Goal: Task Accomplishment & Management: Manage account settings

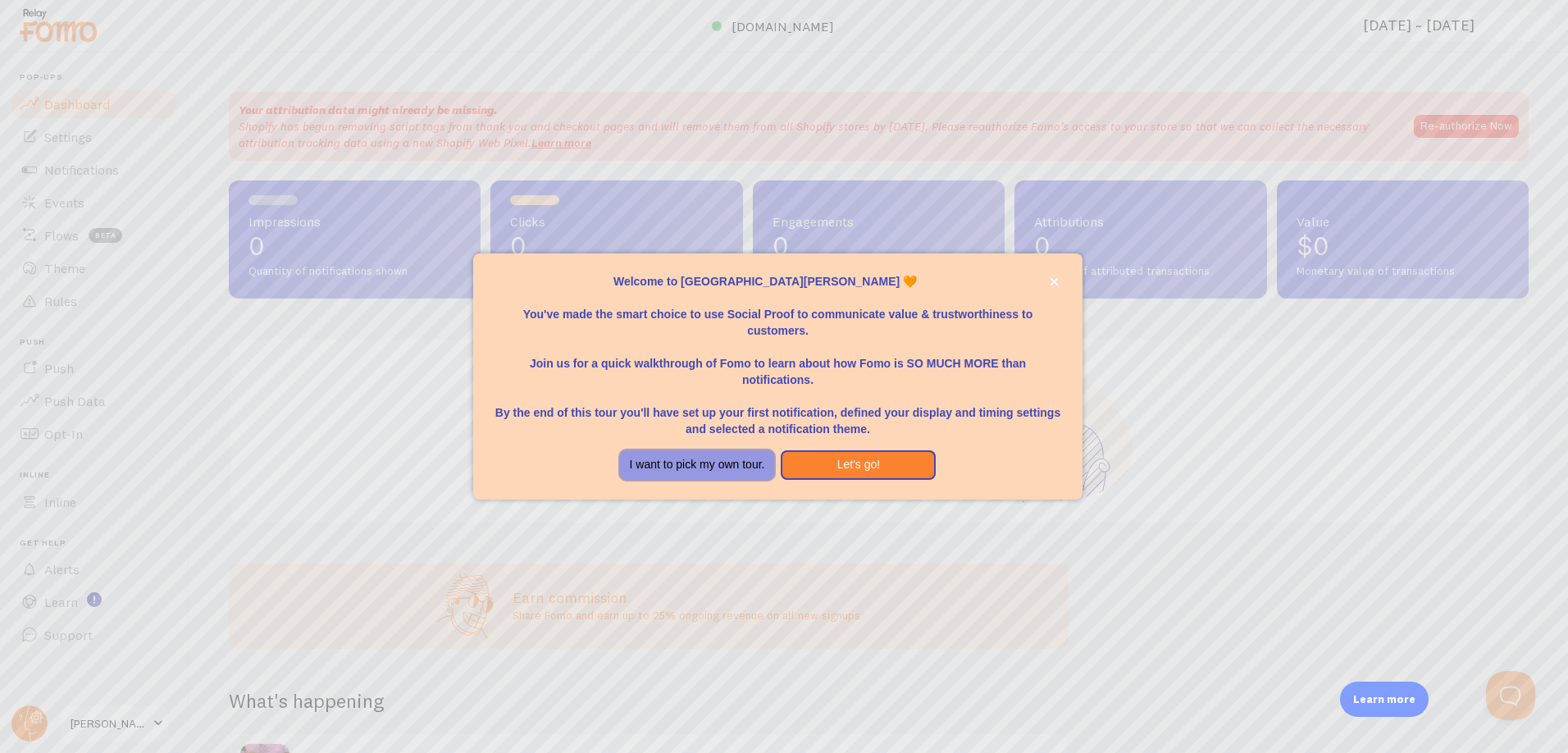
click at [739, 468] on button "I want to pick my own tour." at bounding box center [698, 464] width 155 height 30
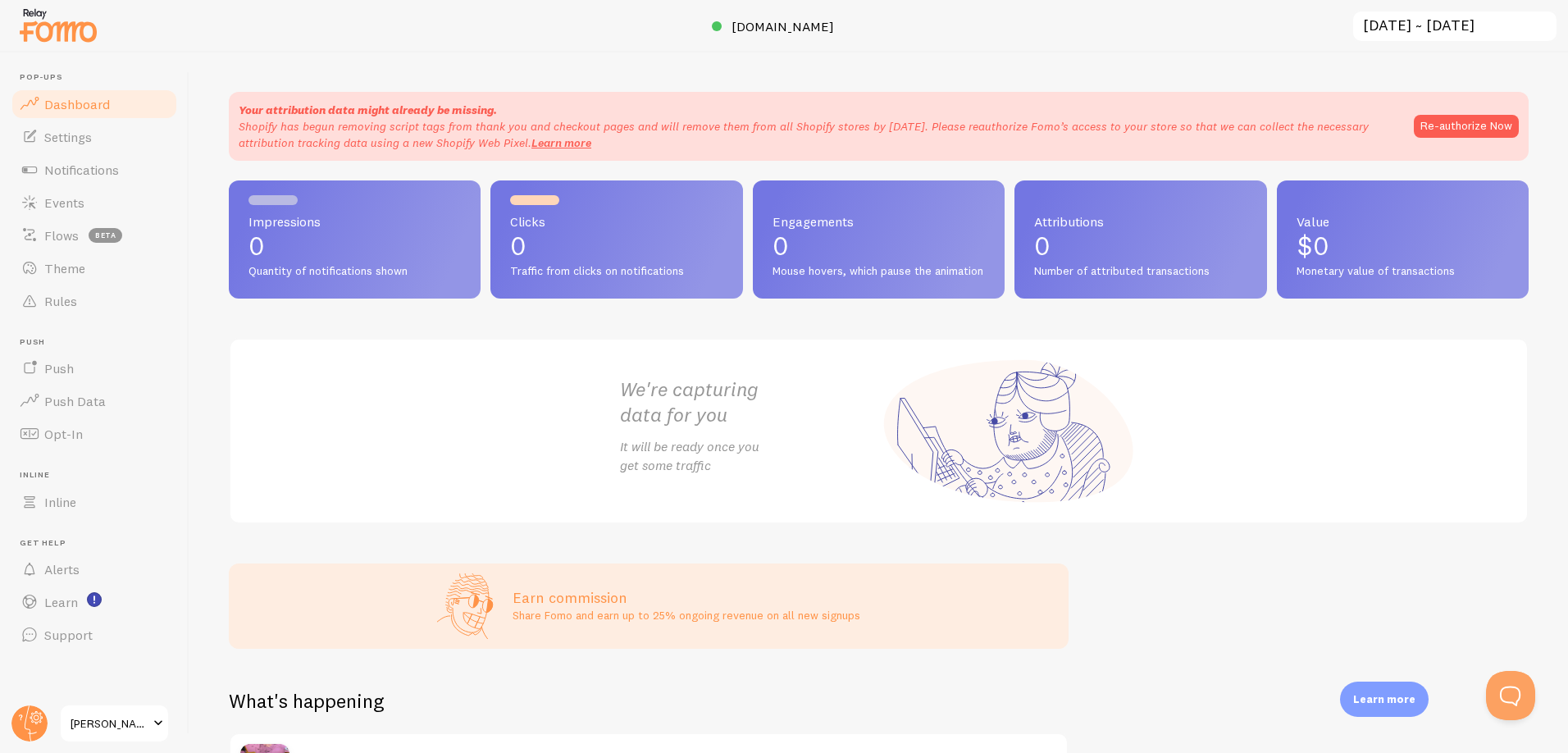
scroll to position [21, 0]
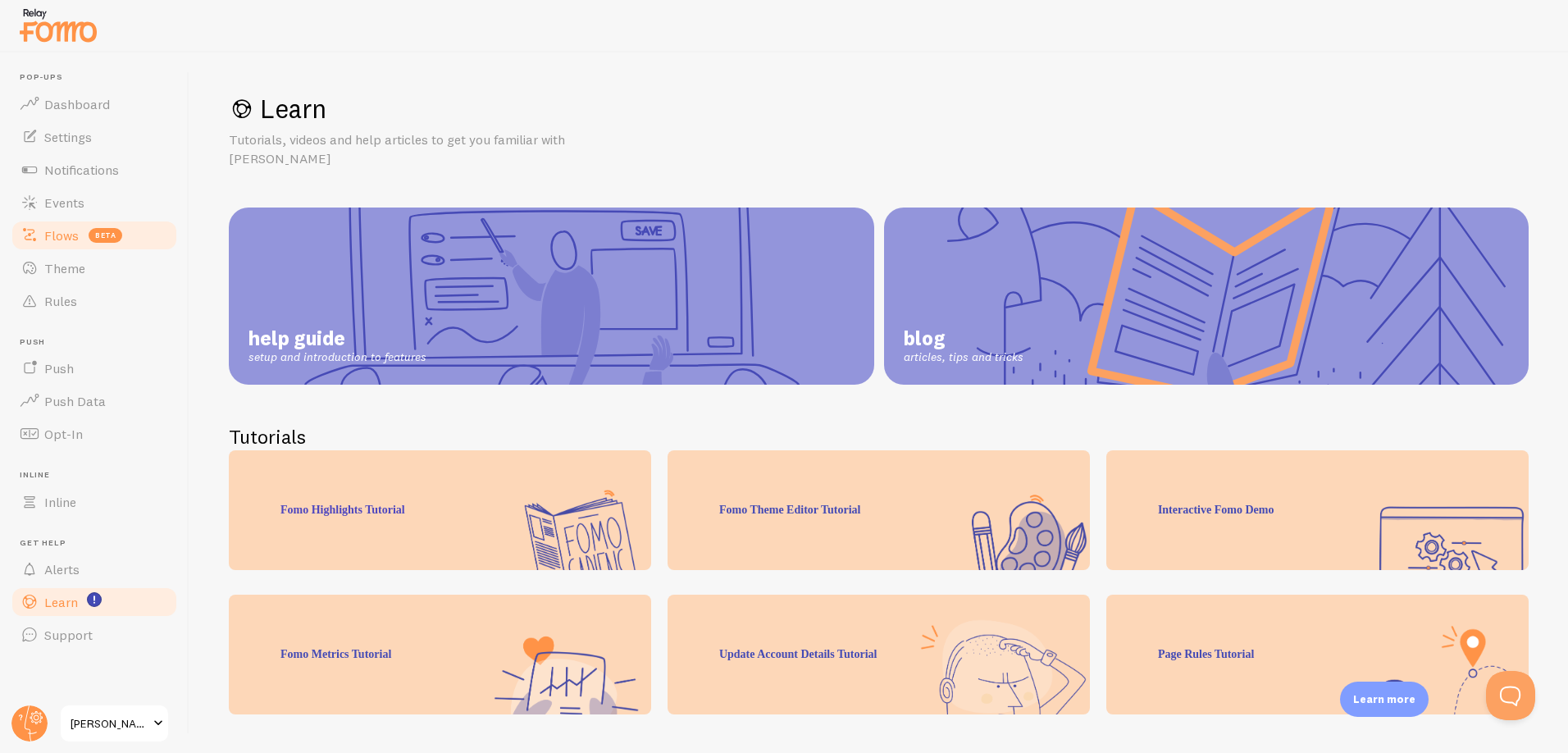
click at [51, 247] on link "Flows beta" at bounding box center [93, 235] width 169 height 32
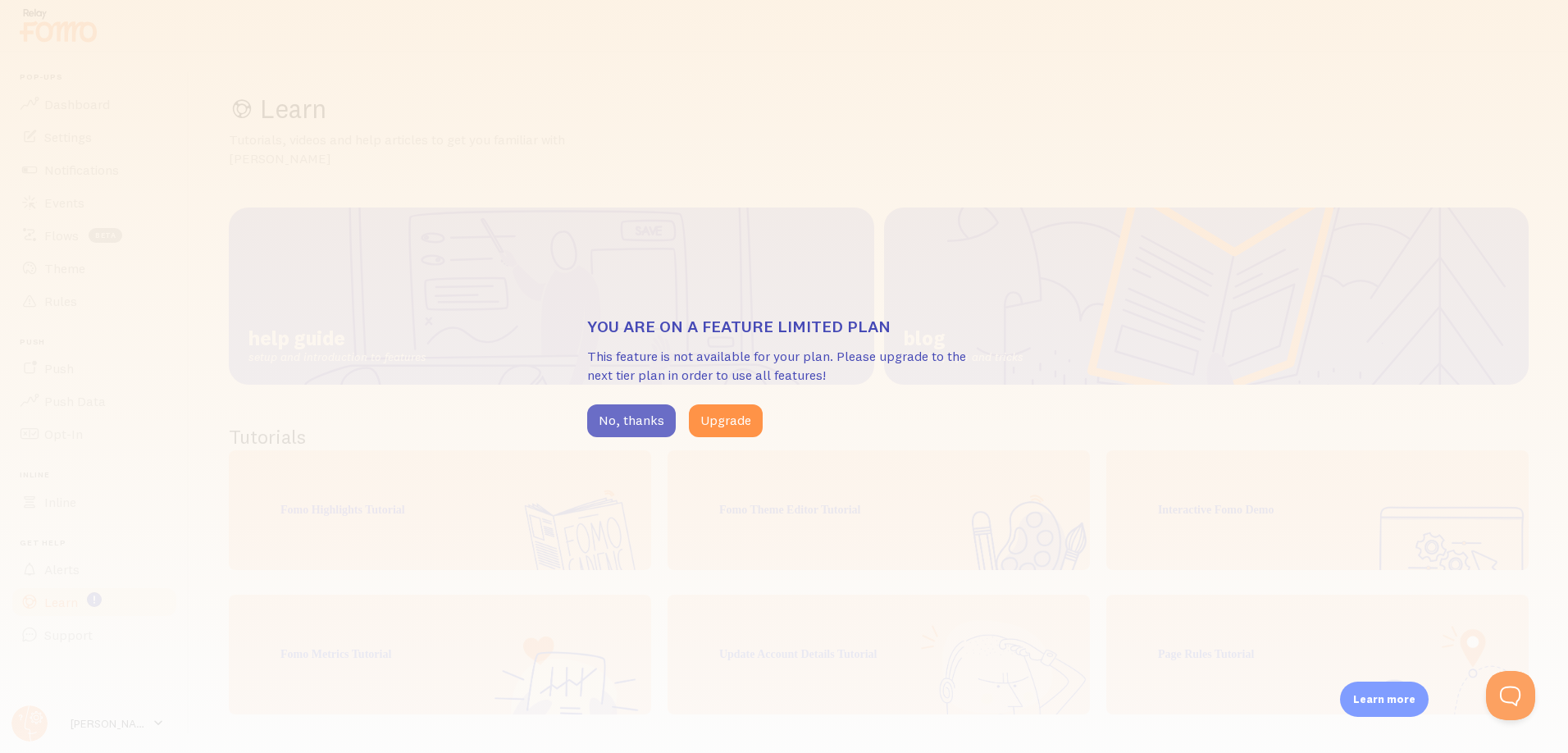
click at [643, 421] on button "No, thanks" at bounding box center [631, 420] width 89 height 32
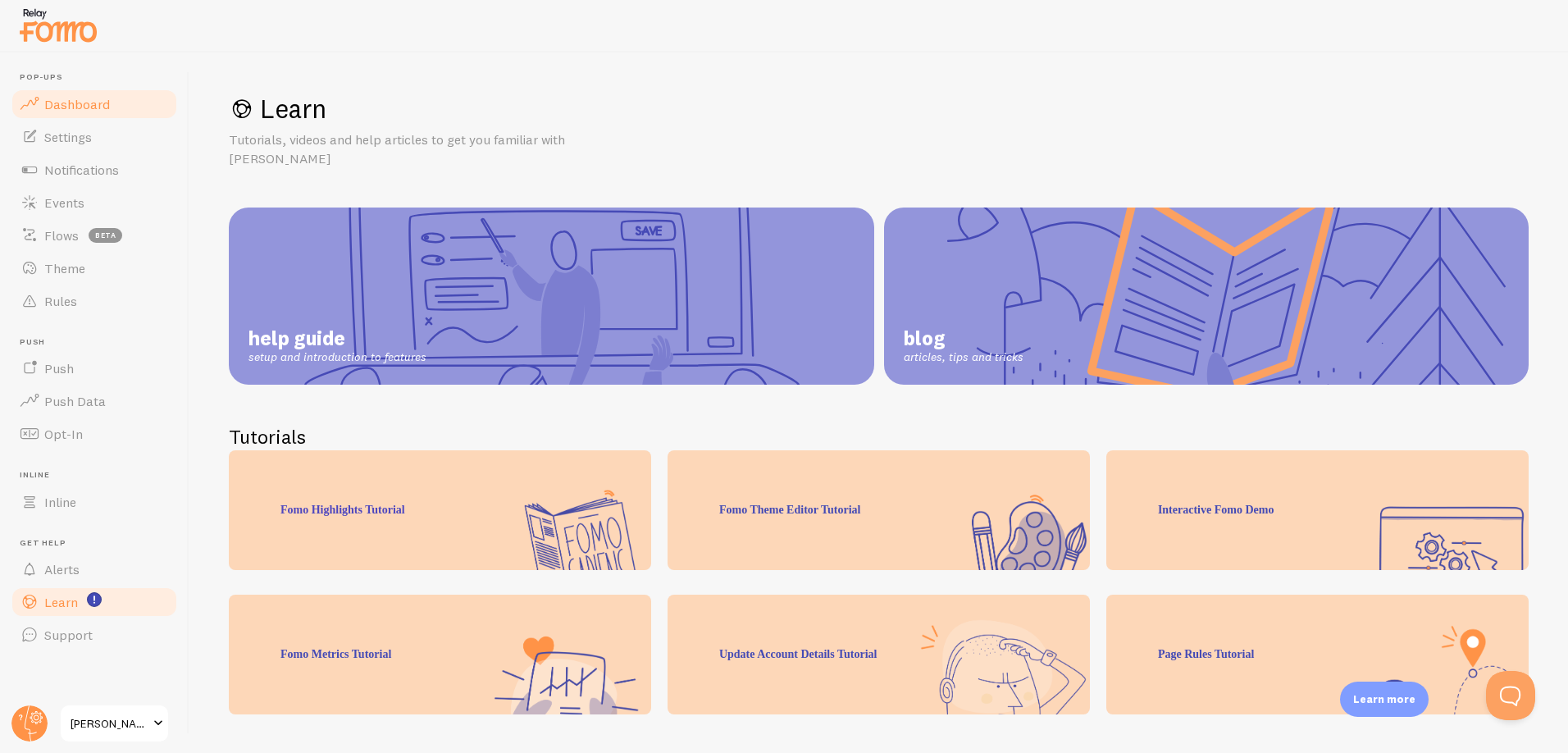
click at [80, 114] on link "Dashboard" at bounding box center [93, 104] width 169 height 32
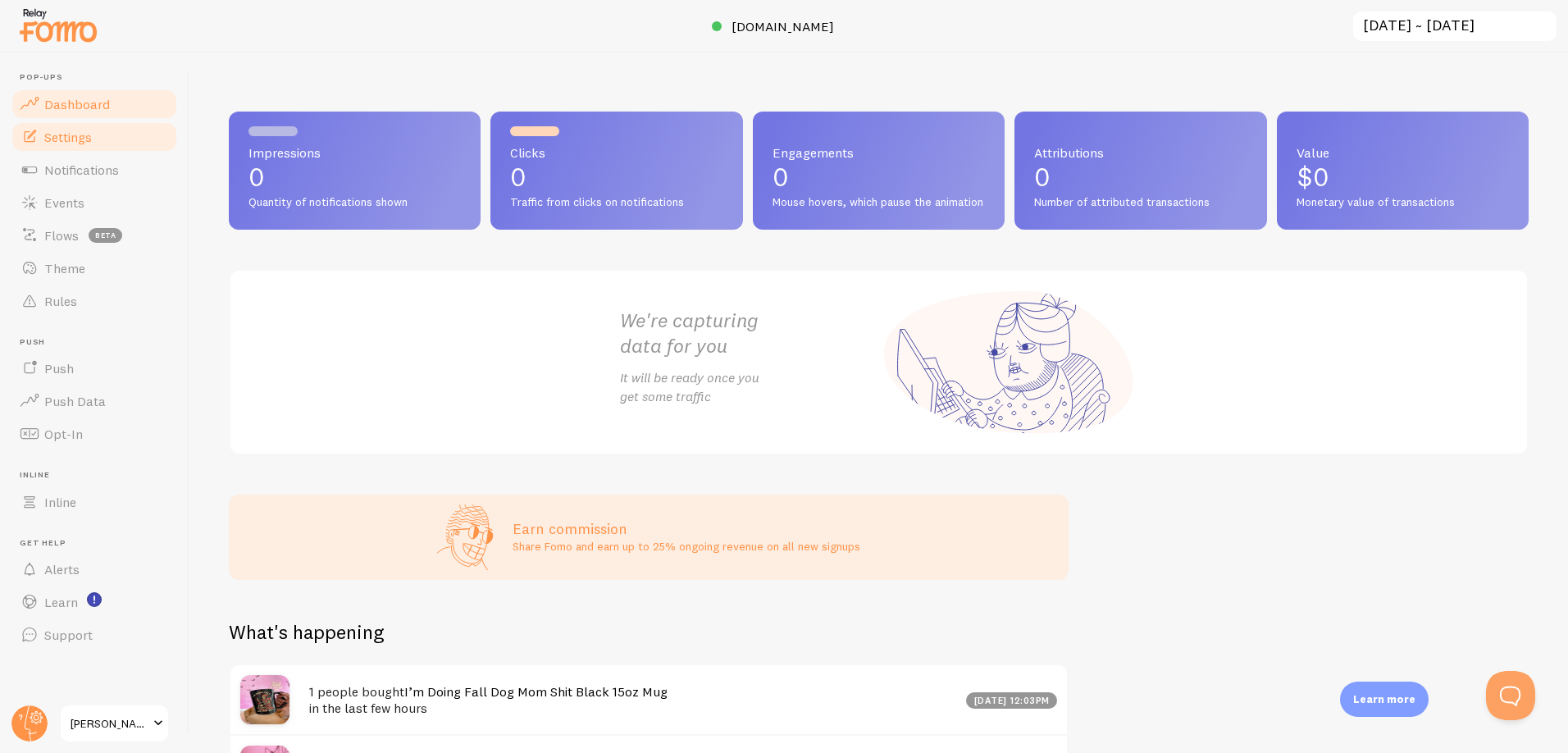
click at [68, 140] on span "Settings" at bounding box center [68, 136] width 48 height 16
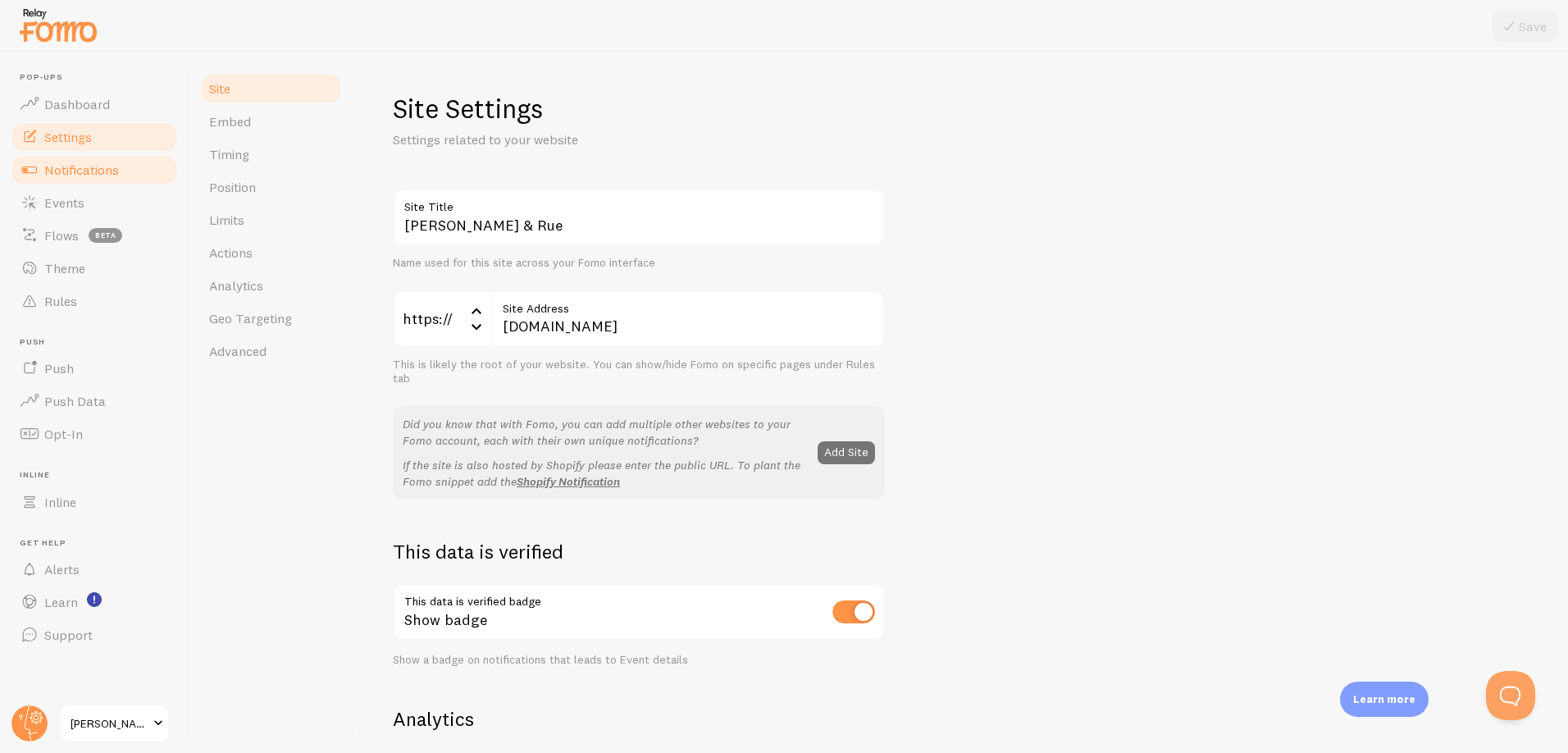
click at [58, 167] on span "Notifications" at bounding box center [81, 170] width 74 height 16
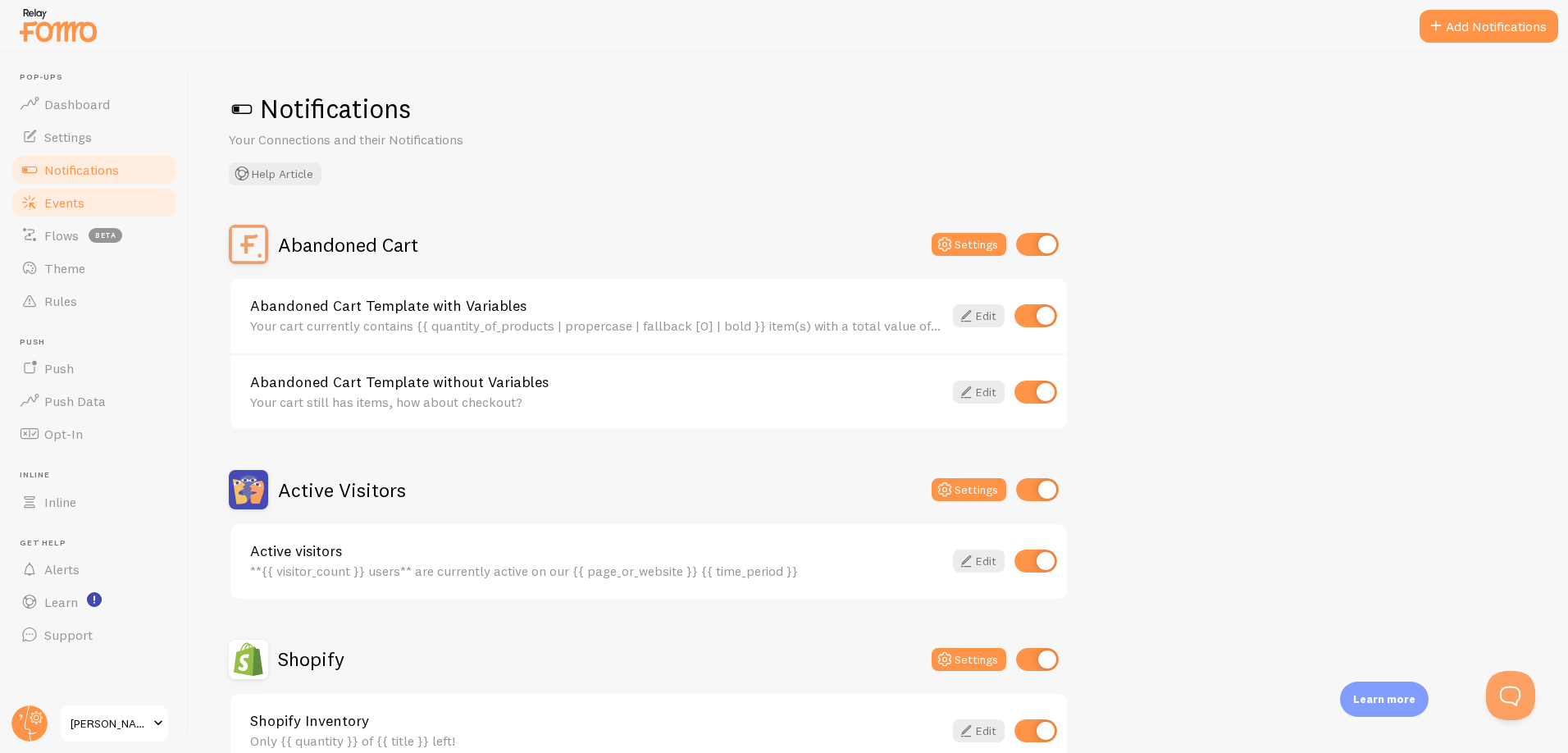
click at [60, 206] on span "Events" at bounding box center [64, 202] width 40 height 16
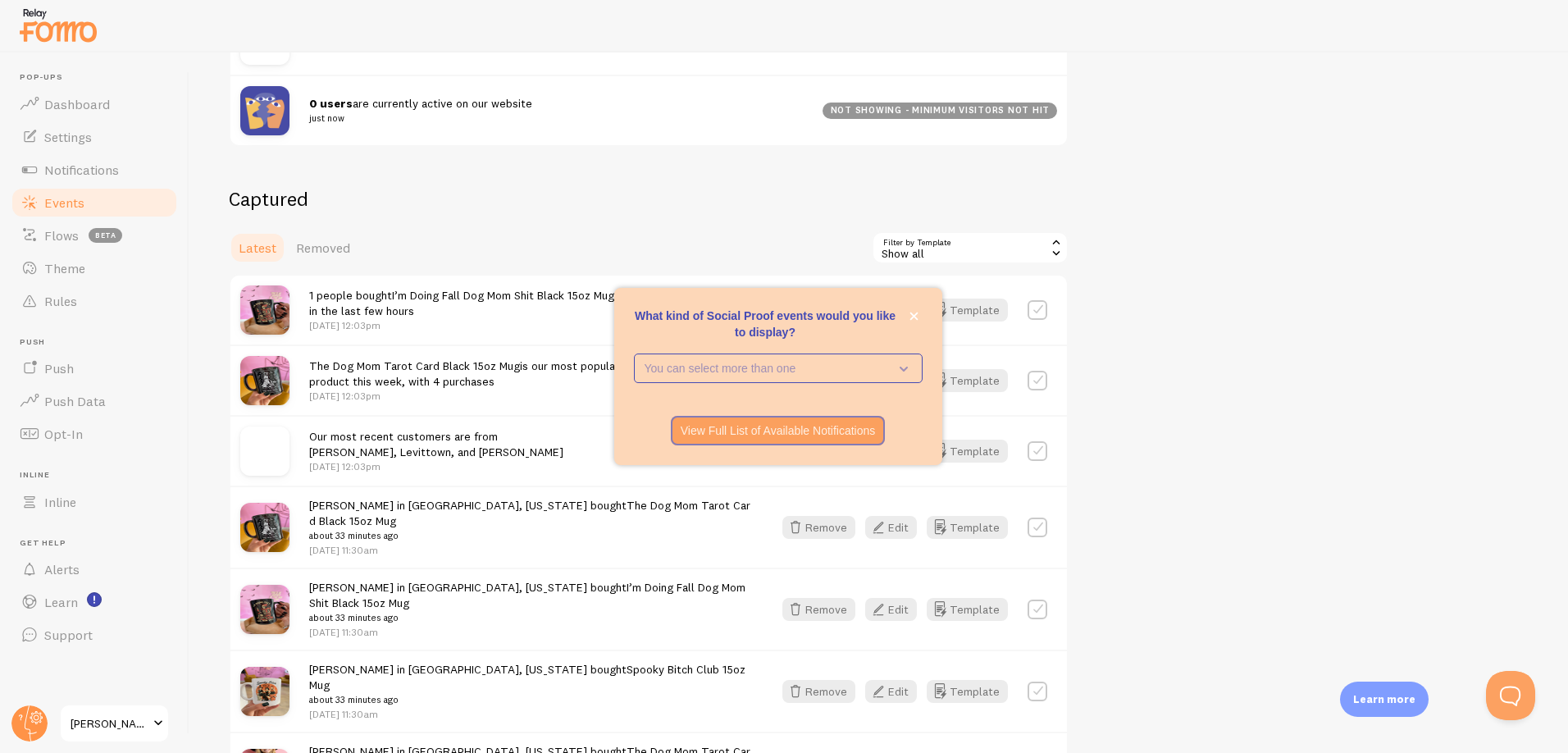
scroll to position [285, 0]
click at [912, 313] on icon "close," at bounding box center [913, 315] width 9 height 9
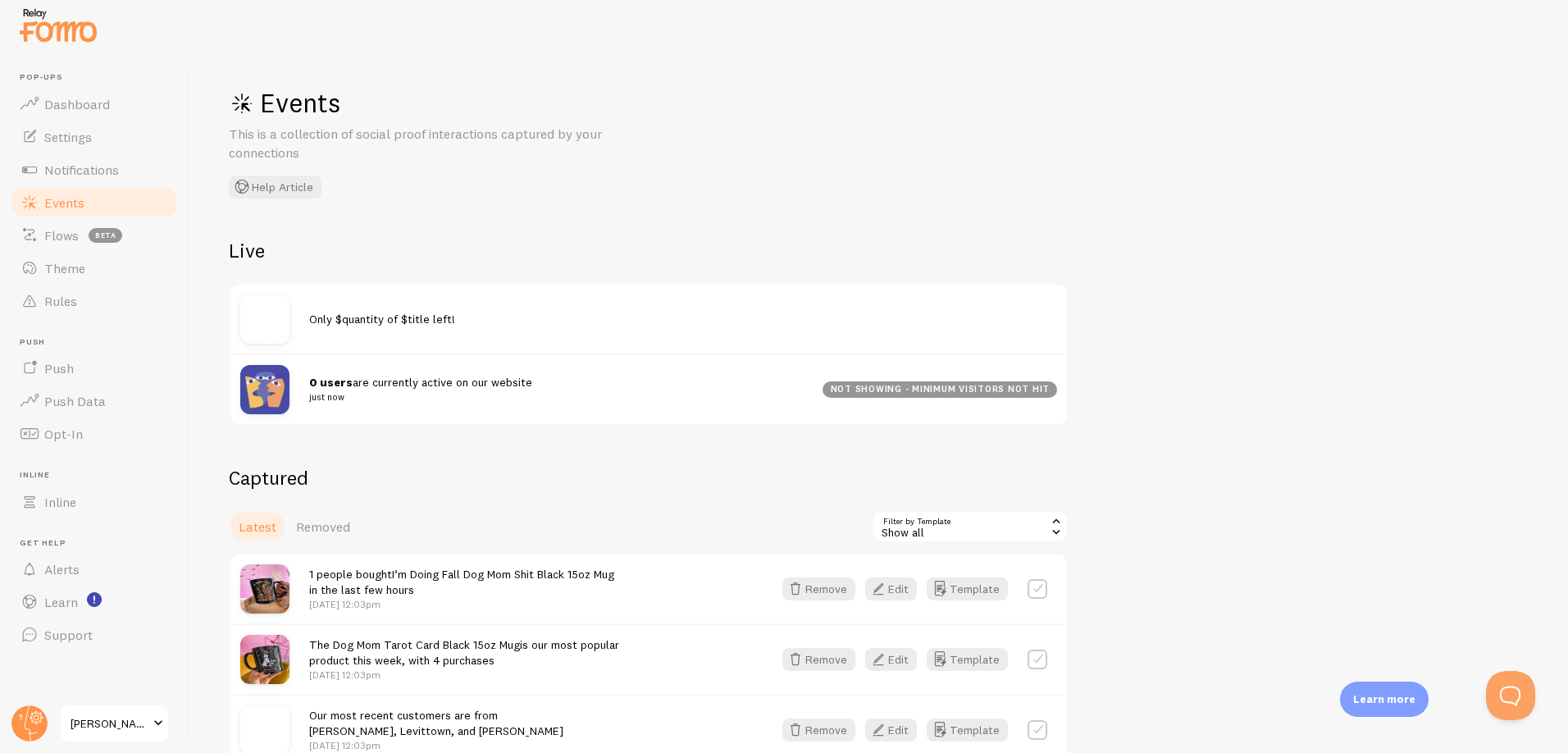
scroll to position [0, 0]
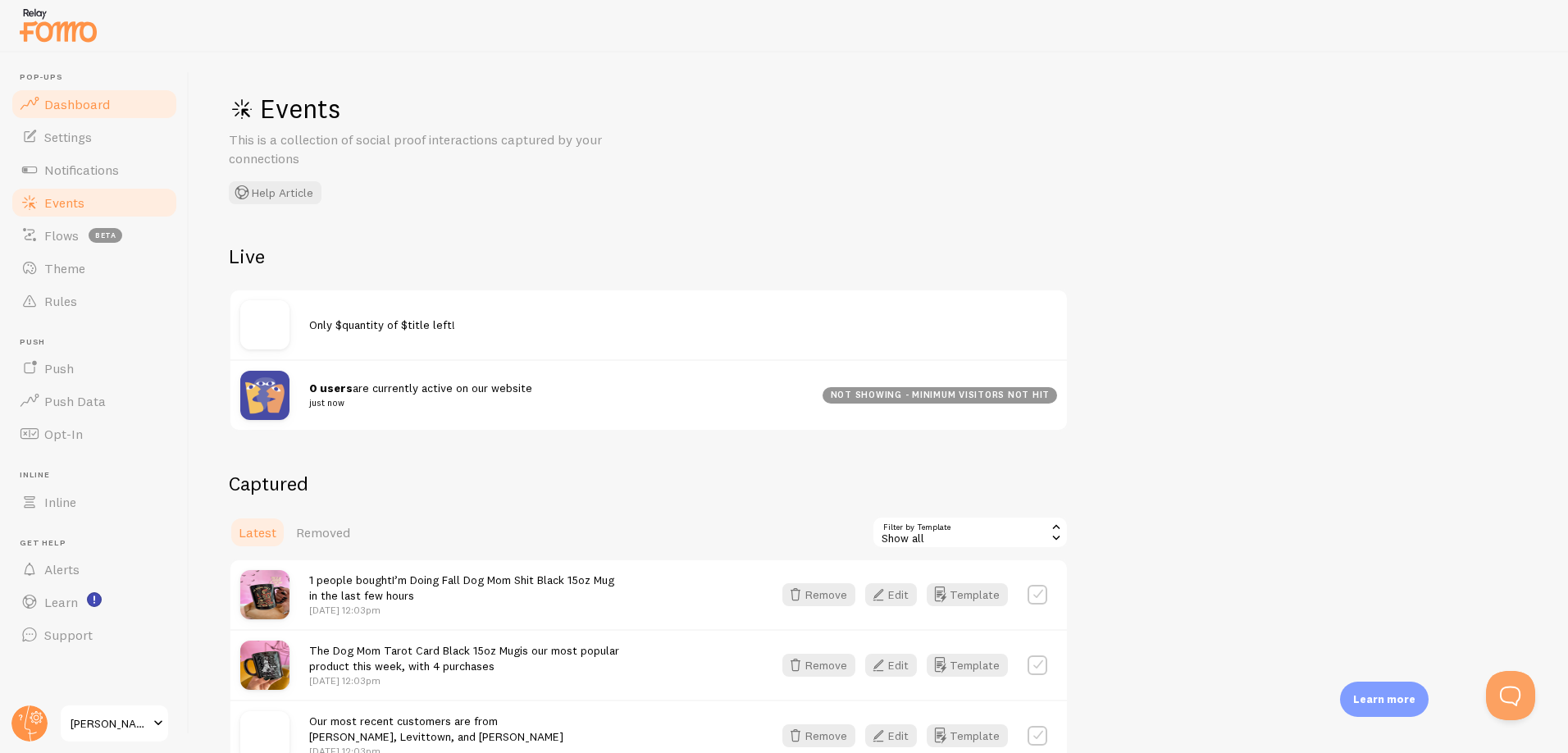
click at [71, 107] on span "Dashboard" at bounding box center [76, 104] width 66 height 16
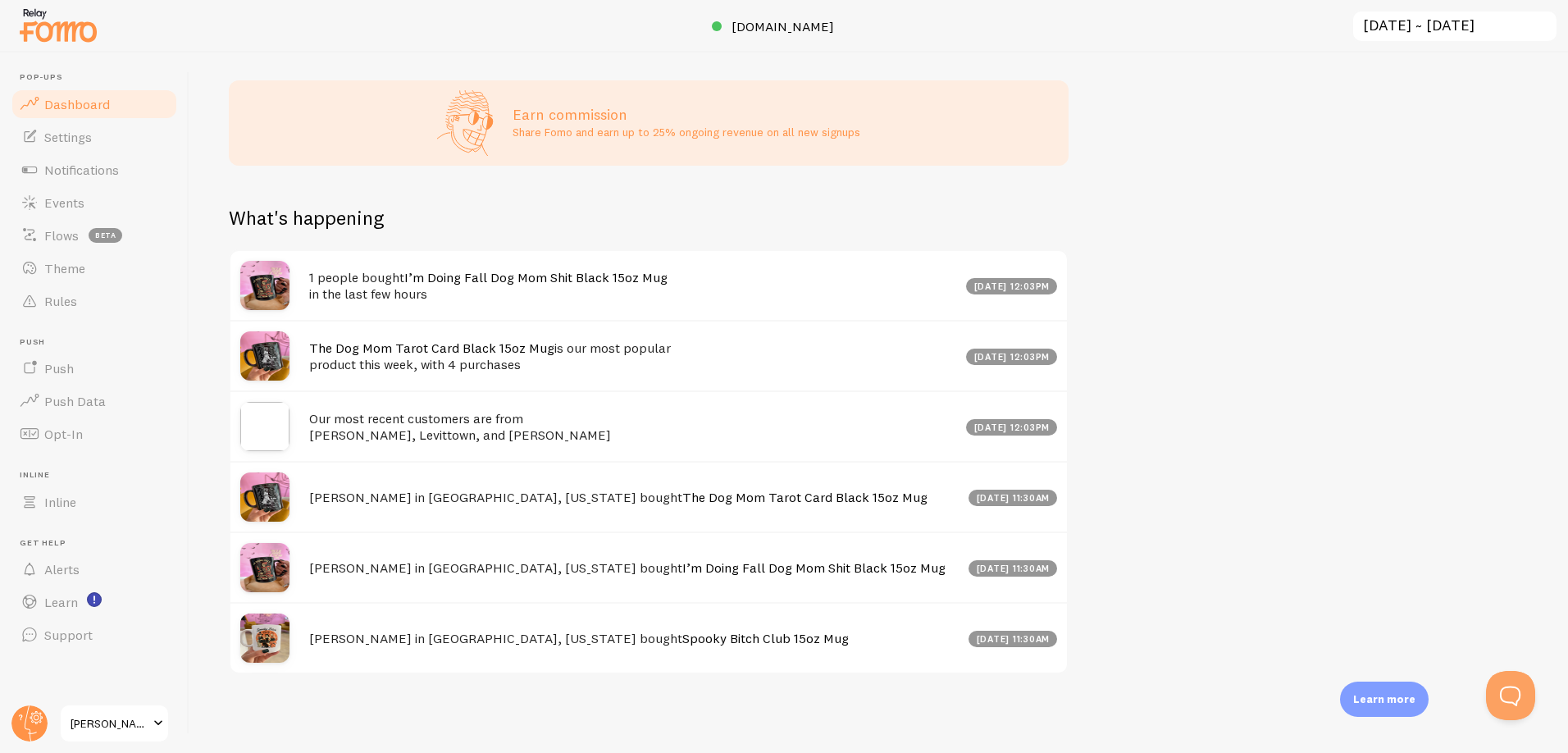
scroll to position [429, 0]
click at [56, 134] on span "Settings" at bounding box center [68, 136] width 48 height 16
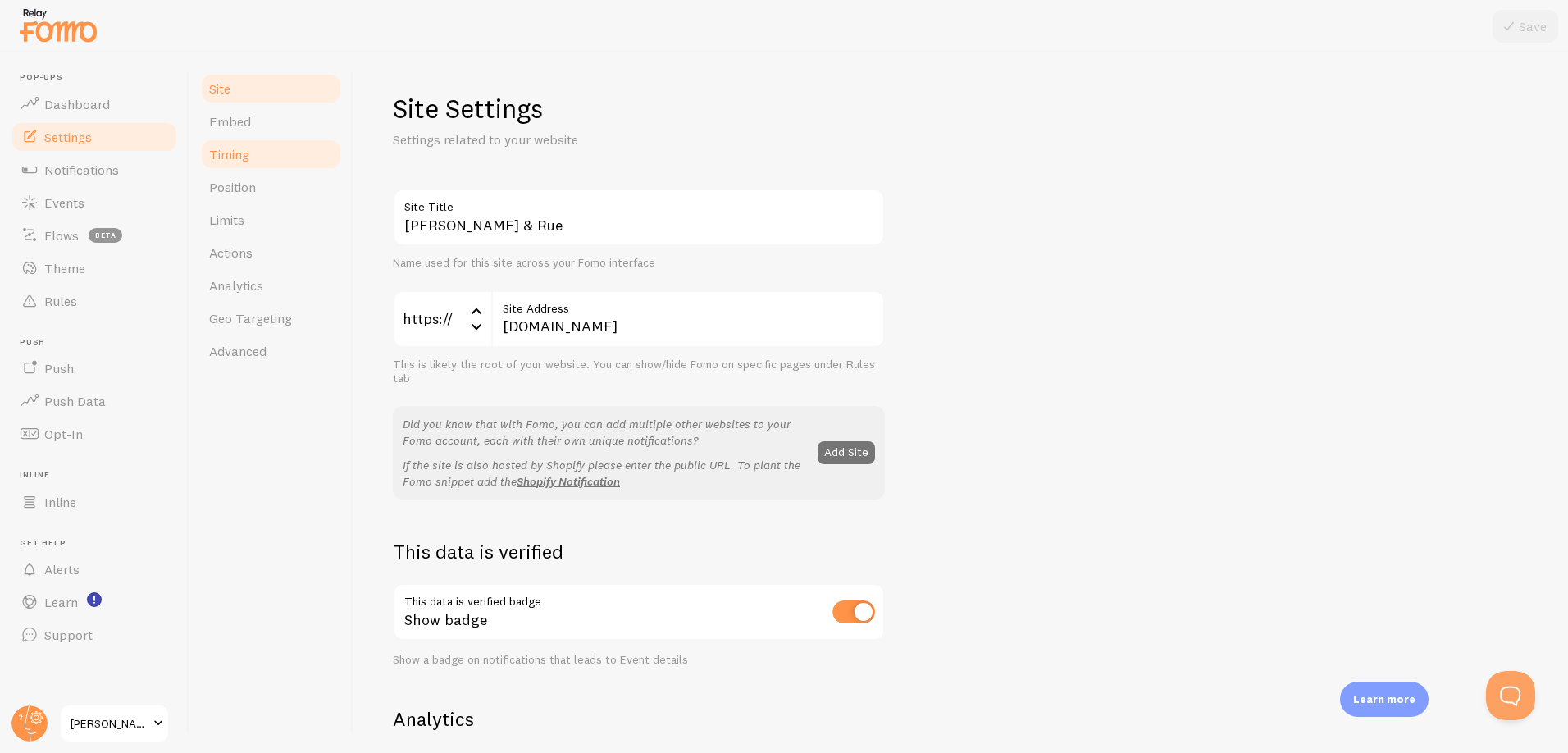
click at [255, 154] on link "Timing" at bounding box center [271, 154] width 144 height 32
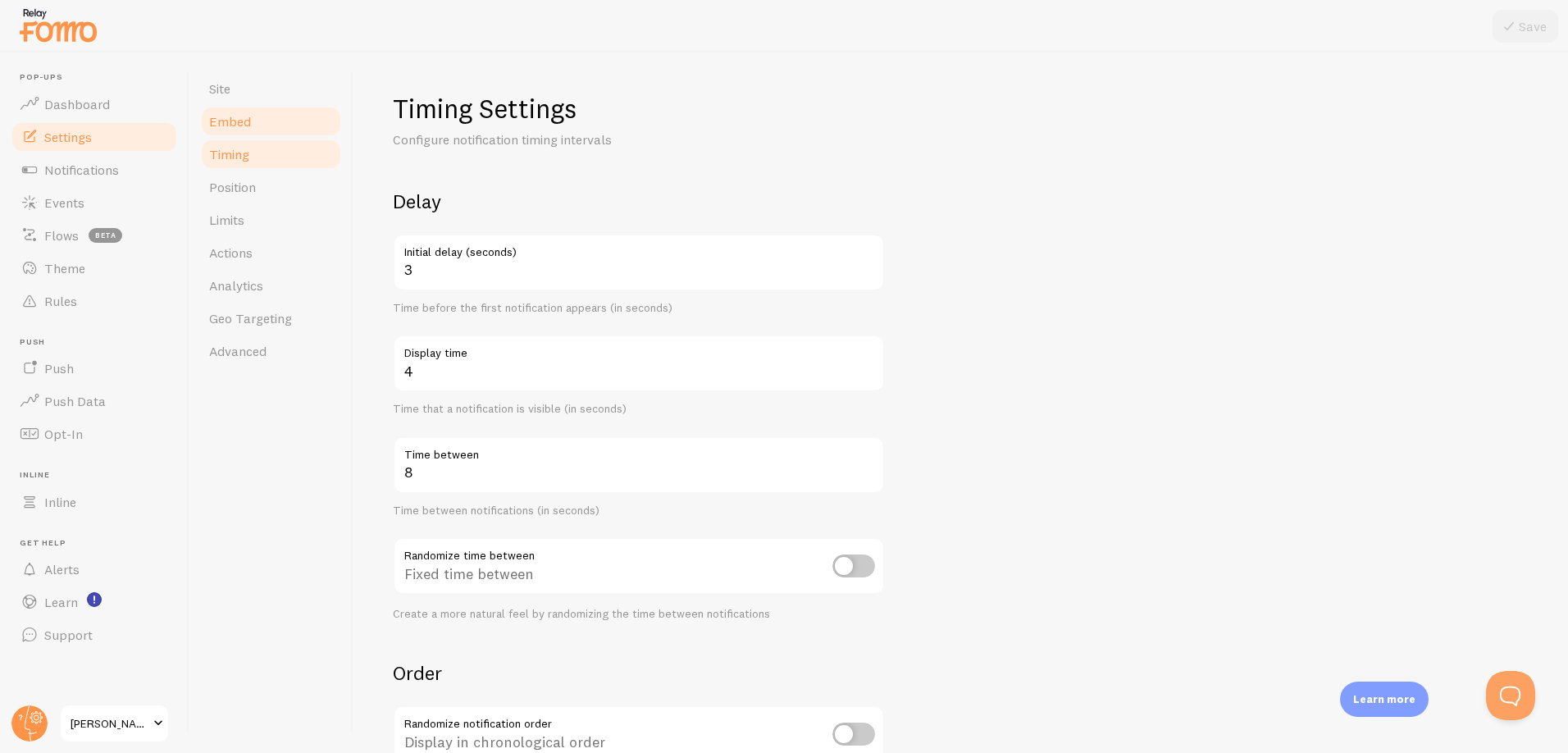
click at [251, 122] on link "Embed" at bounding box center [271, 121] width 144 height 32
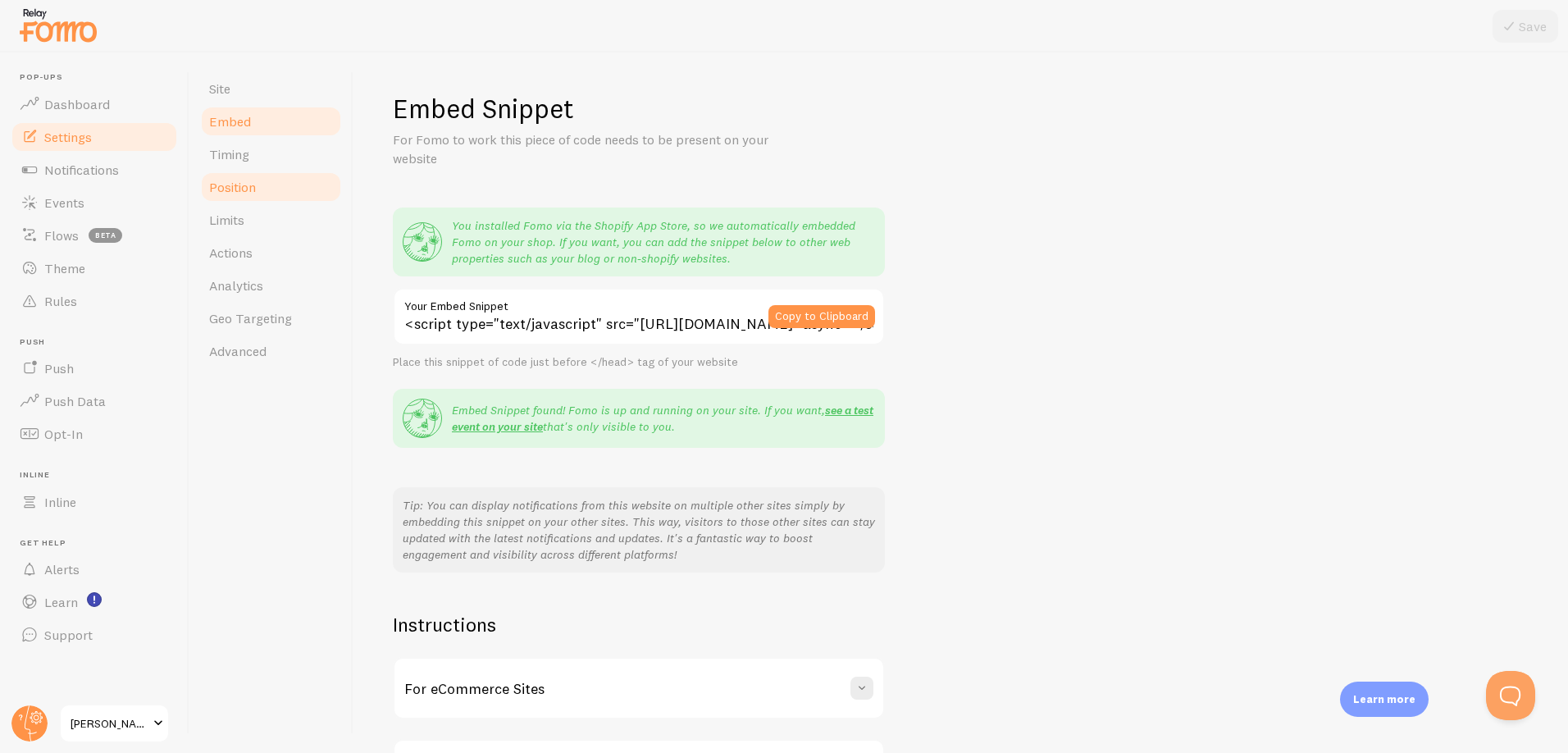
click at [233, 193] on span "Position" at bounding box center [232, 187] width 47 height 16
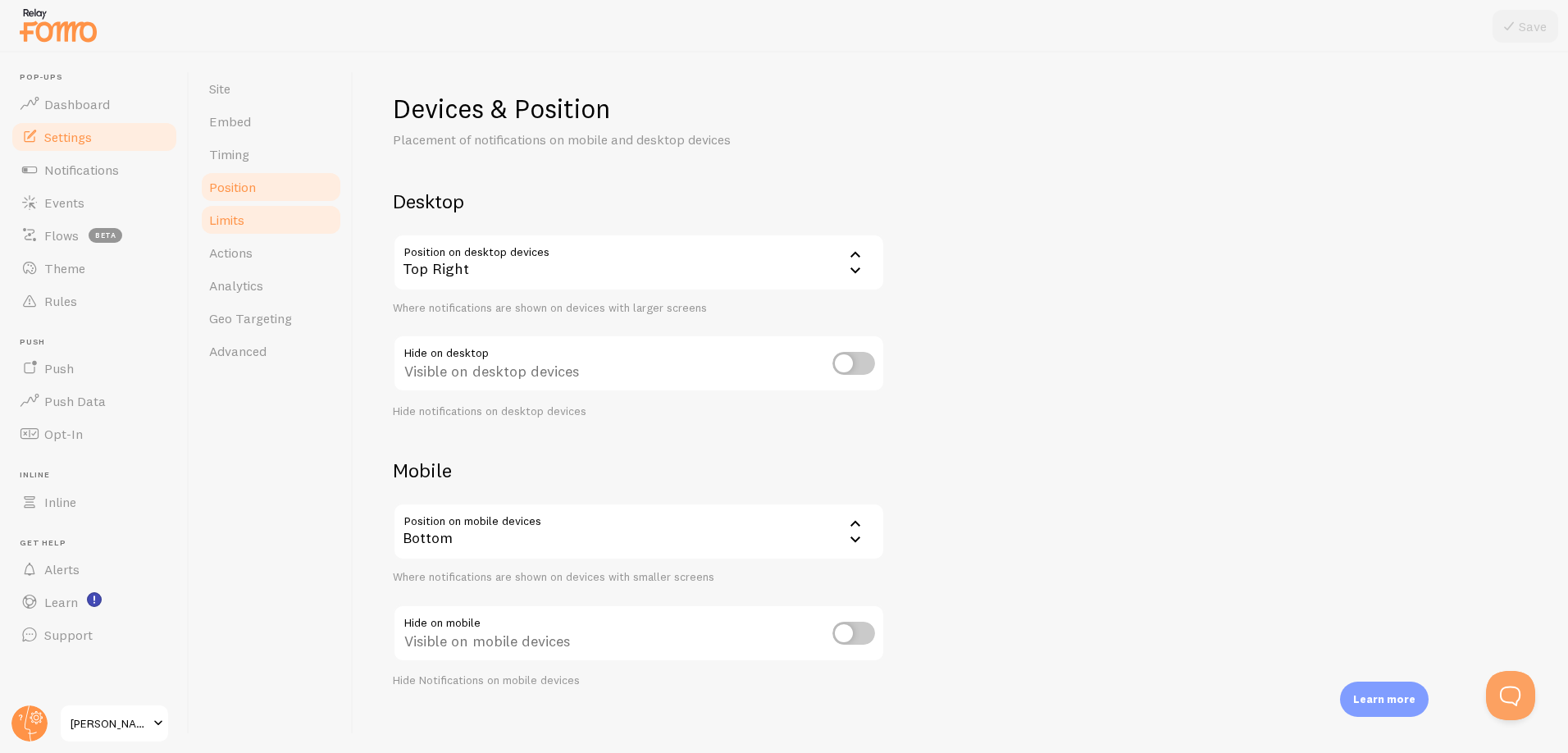
click at [222, 225] on span "Limits" at bounding box center [226, 219] width 35 height 16
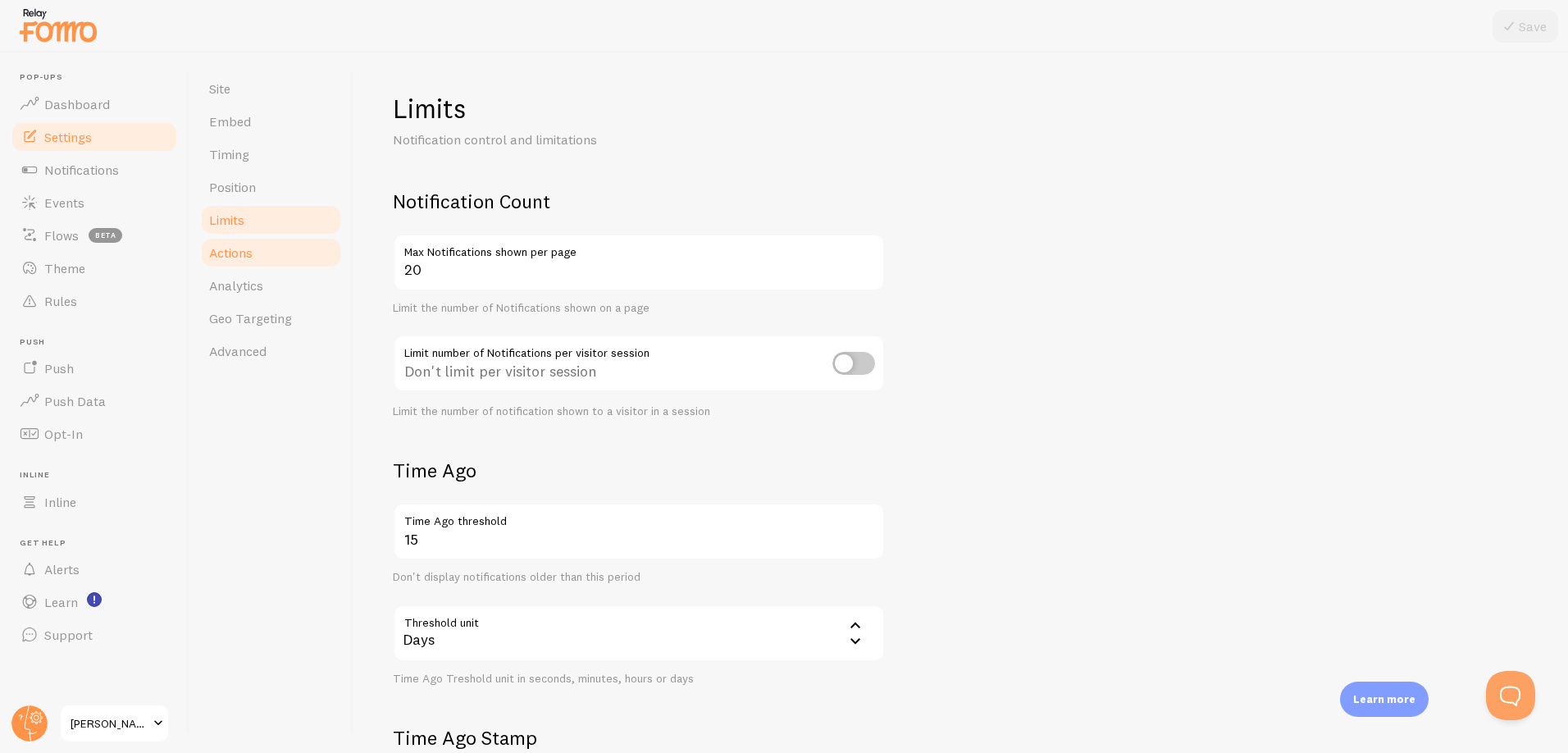
click at [217, 250] on span "Actions" at bounding box center [231, 252] width 44 height 16
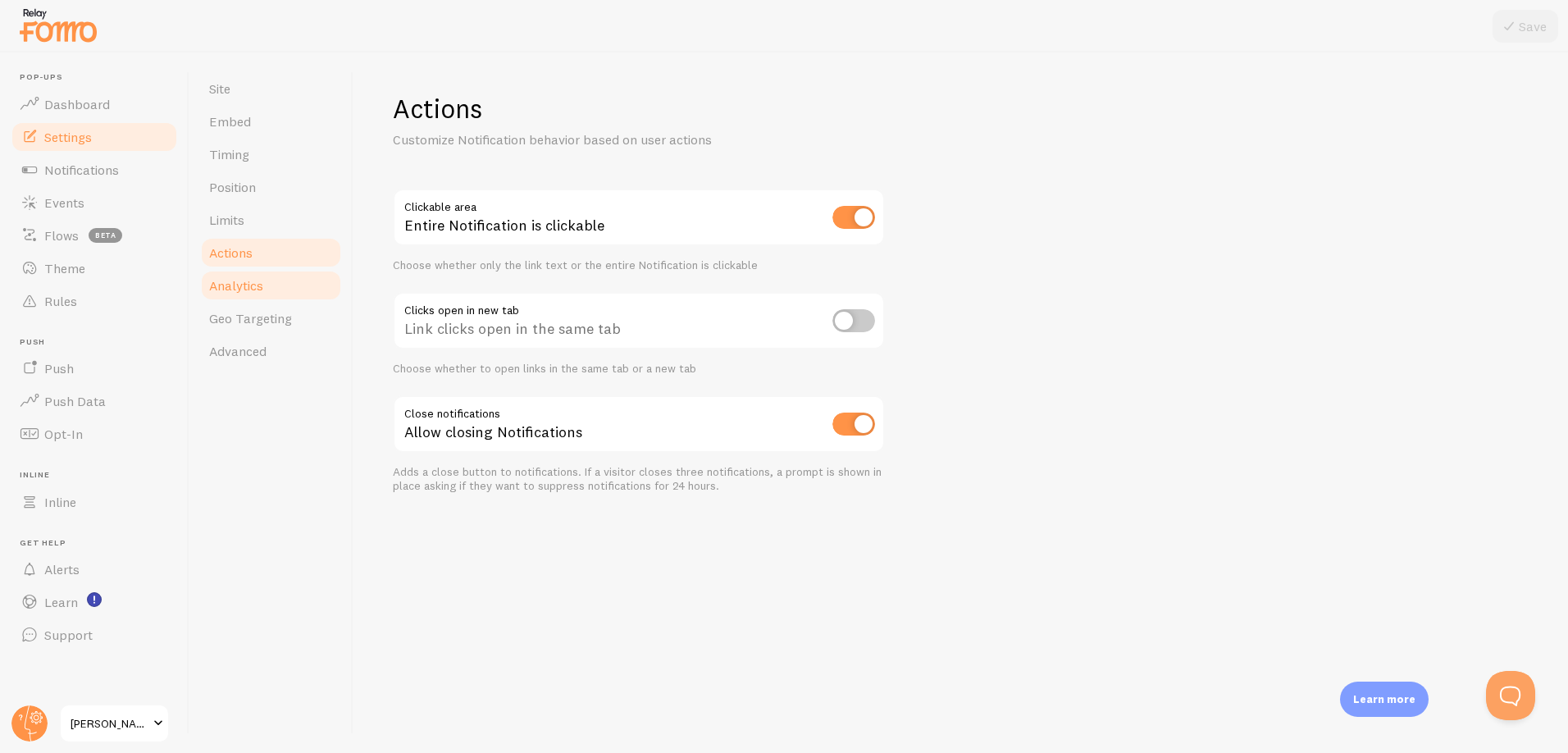
click at [217, 300] on link "Analytics" at bounding box center [271, 285] width 144 height 32
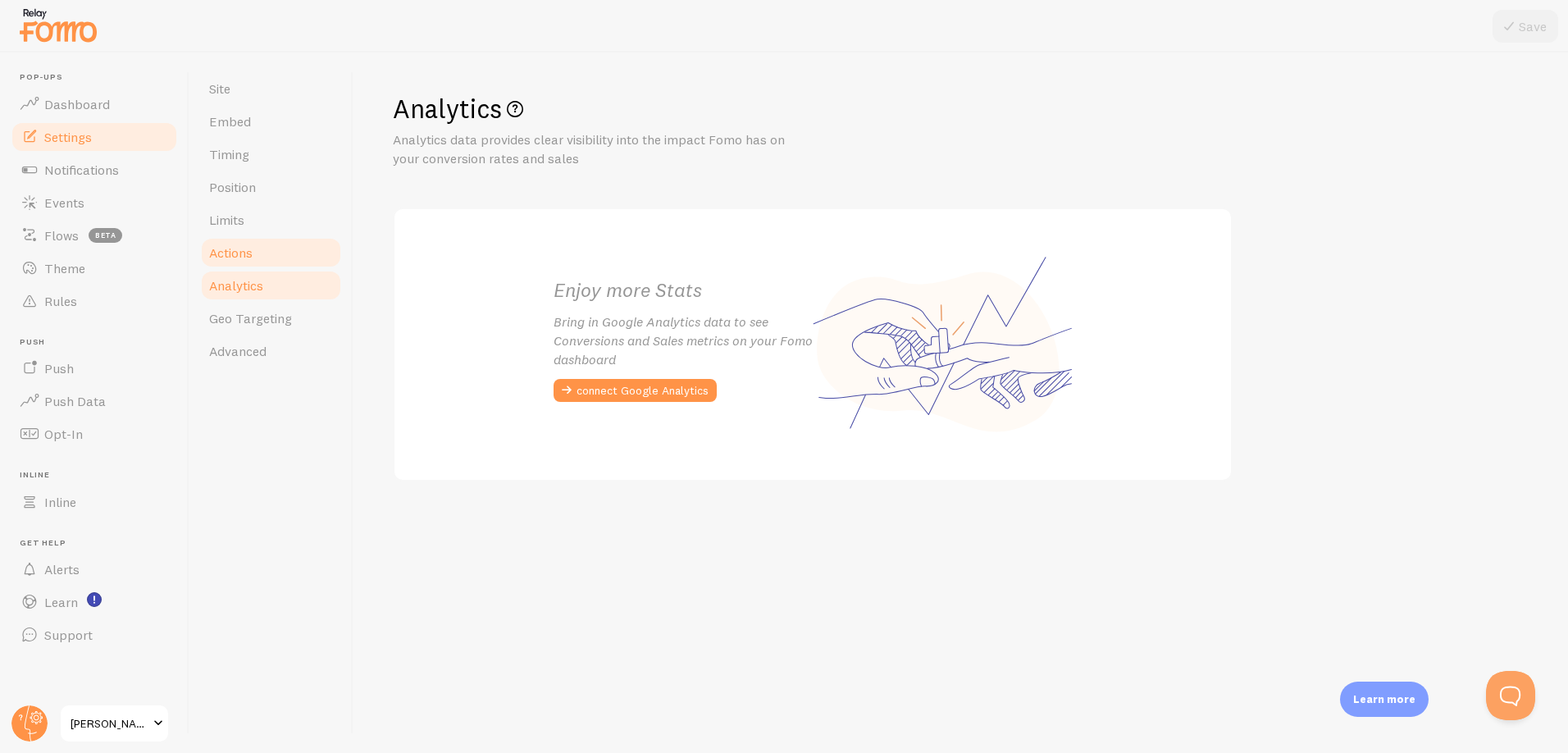
click at [236, 252] on span "Actions" at bounding box center [231, 252] width 44 height 16
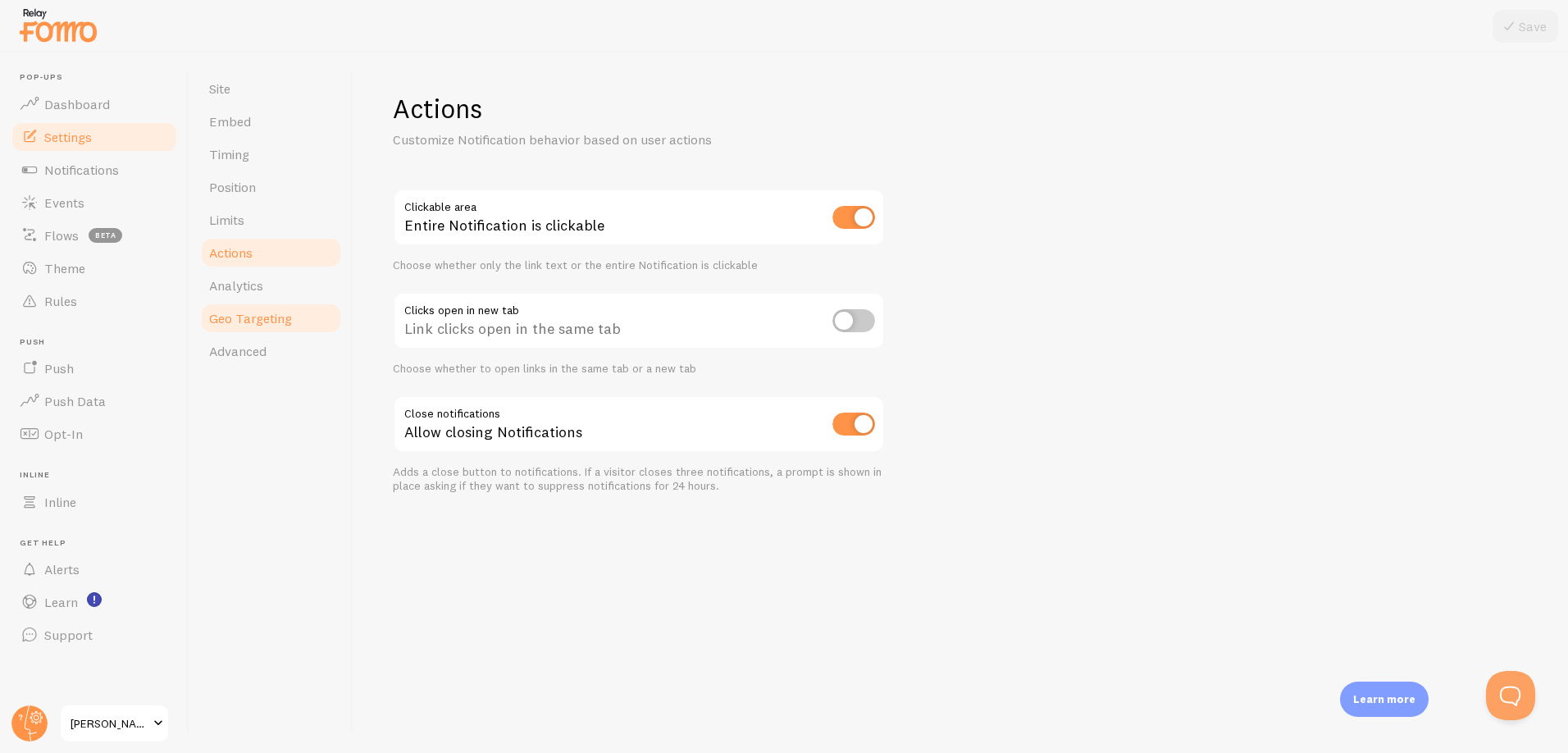
click at [226, 316] on span "Geo Targeting" at bounding box center [250, 317] width 83 height 16
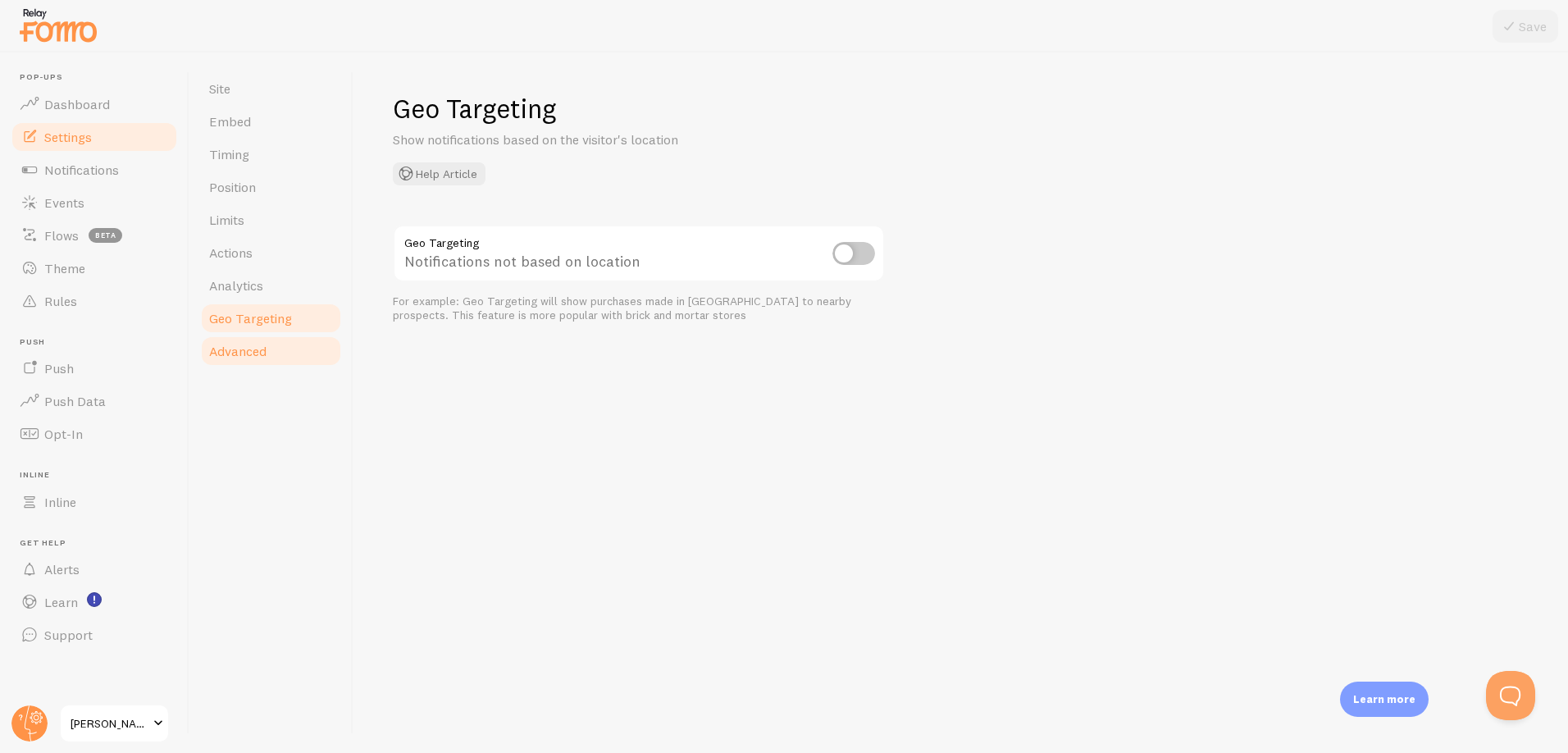
click at [215, 359] on link "Advanced" at bounding box center [271, 351] width 144 height 32
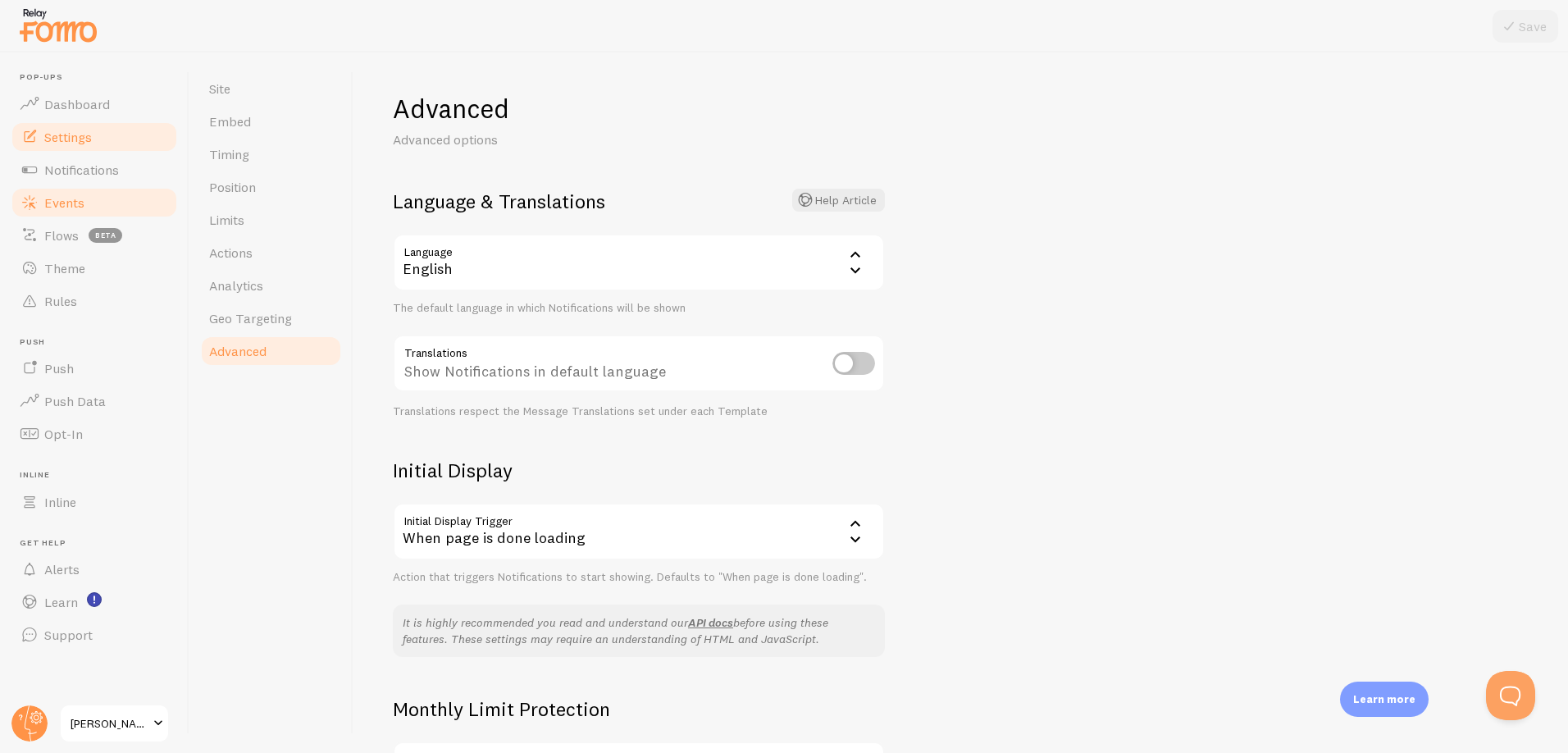
click at [56, 194] on span "Events" at bounding box center [64, 202] width 40 height 16
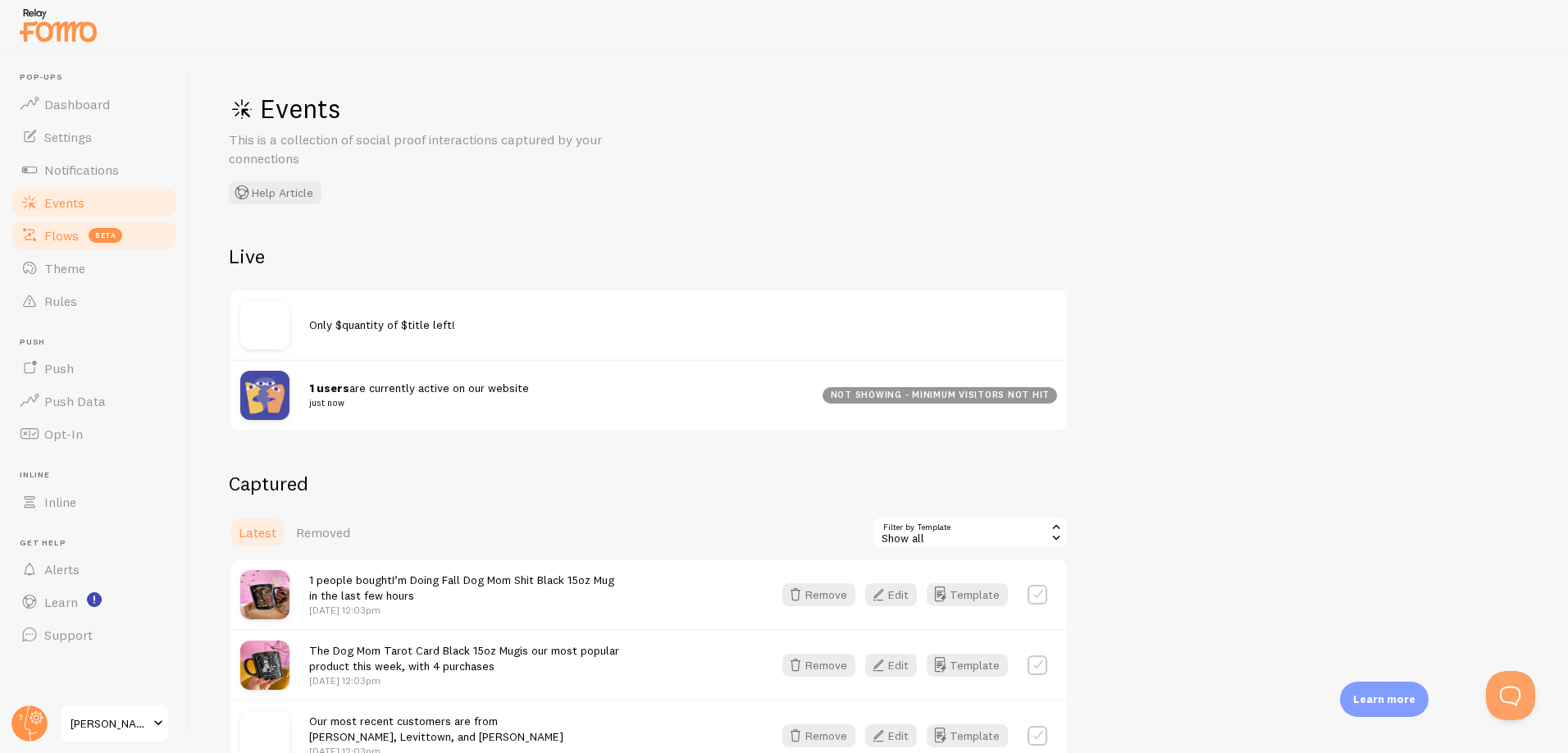
click at [85, 237] on link "Flows beta" at bounding box center [93, 235] width 169 height 32
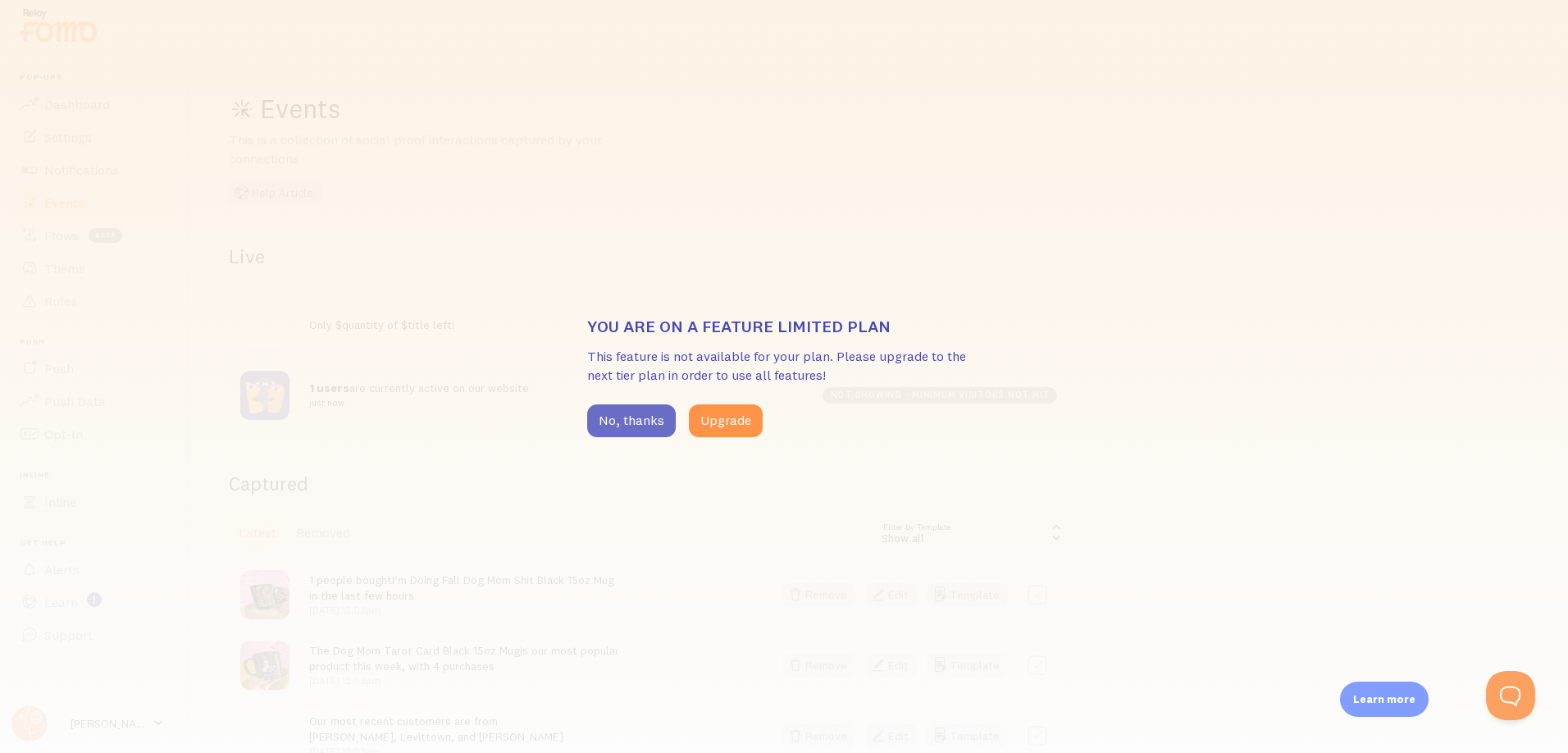
click at [595, 423] on button "No, thanks" at bounding box center [631, 420] width 89 height 32
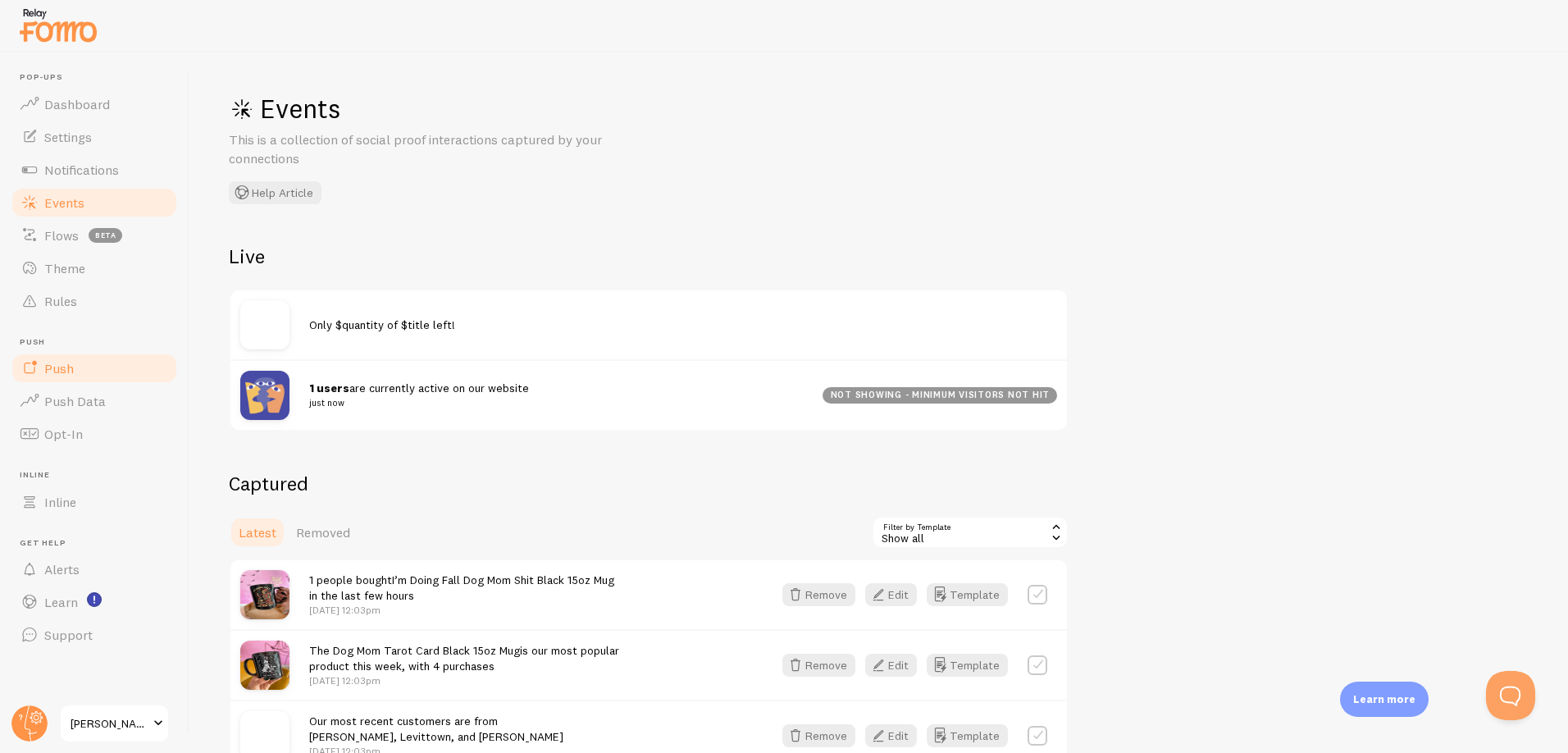
click at [78, 374] on link "Push" at bounding box center [93, 368] width 169 height 32
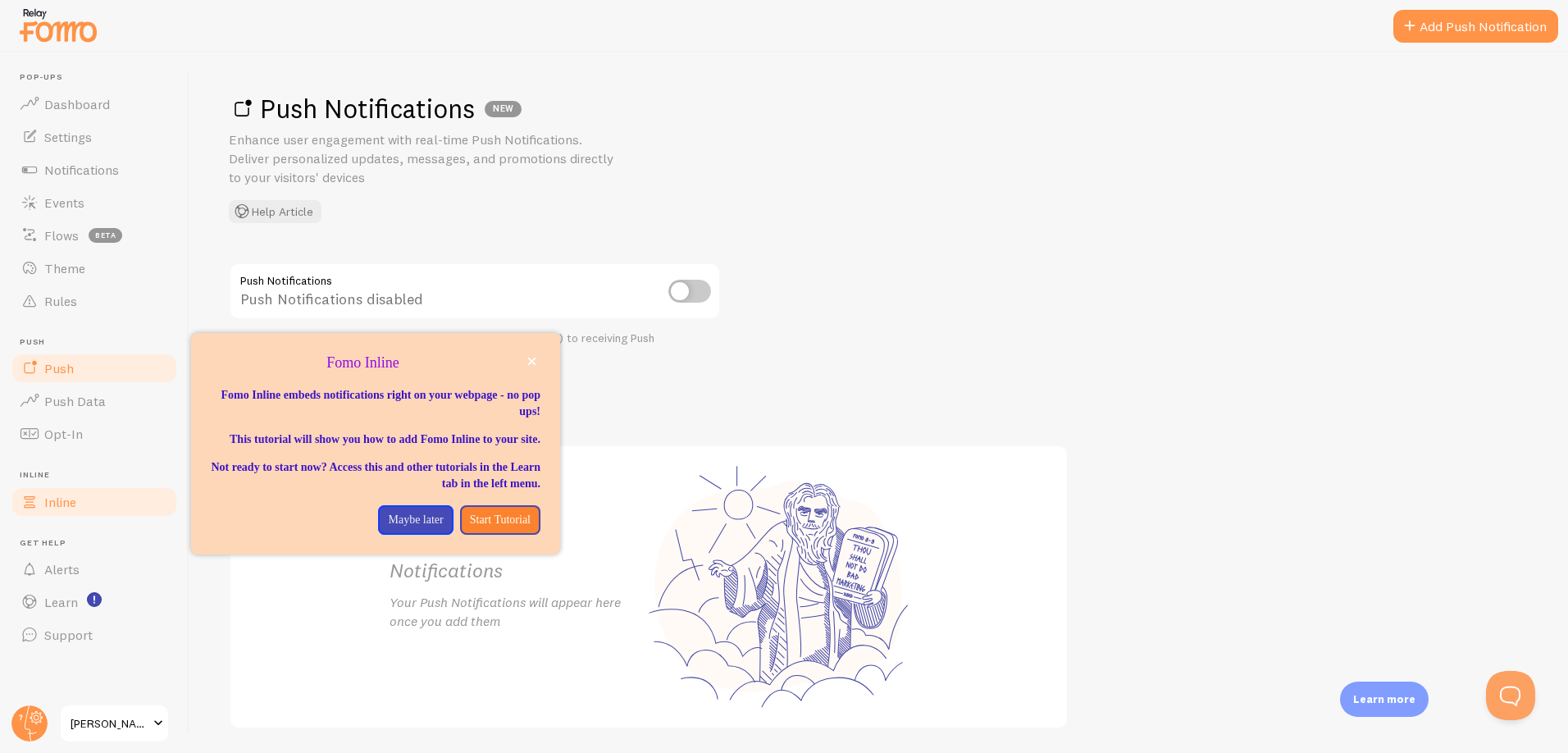
click at [60, 499] on span "Inline" at bounding box center [60, 501] width 32 height 16
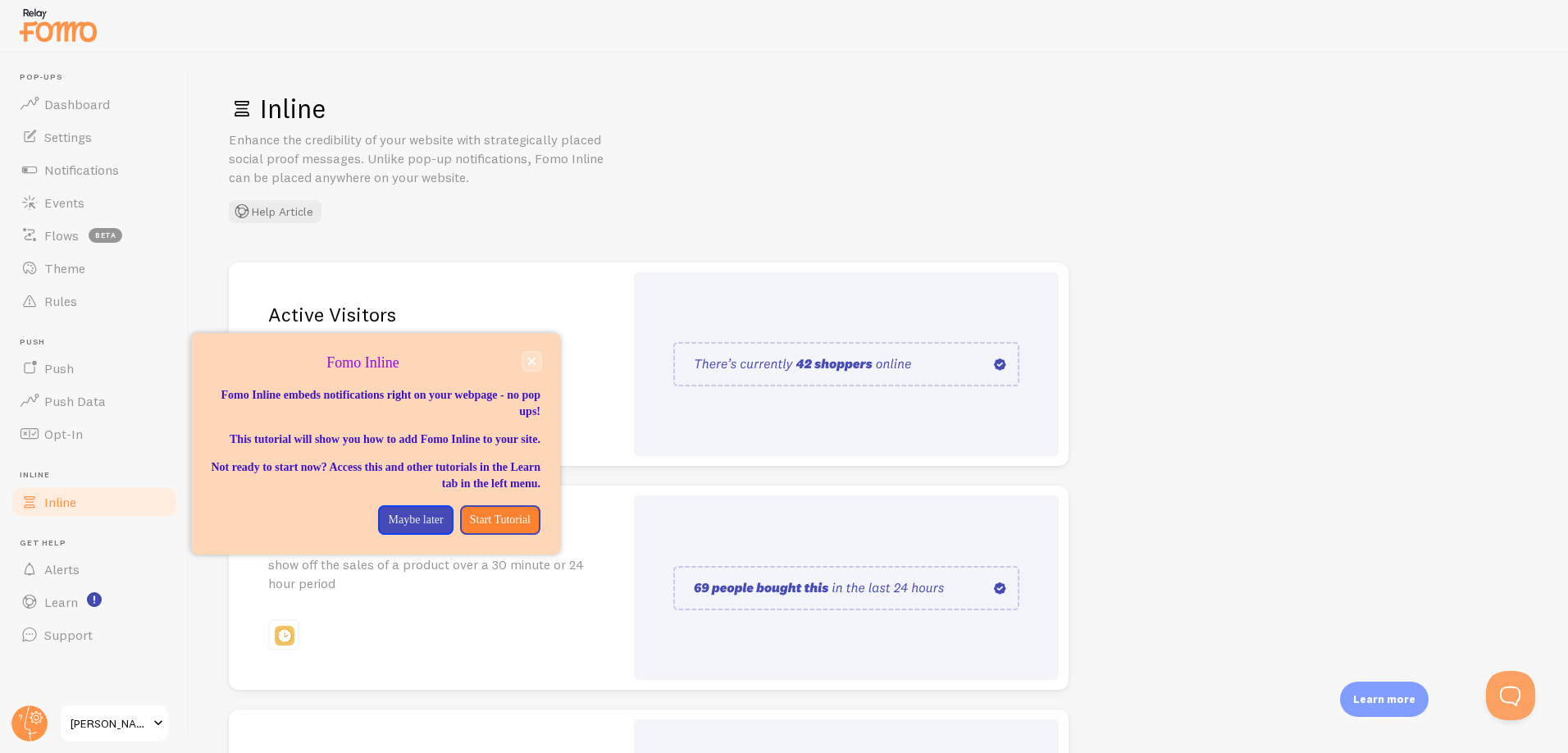
click at [530, 356] on icon "close," at bounding box center [531, 360] width 9 height 9
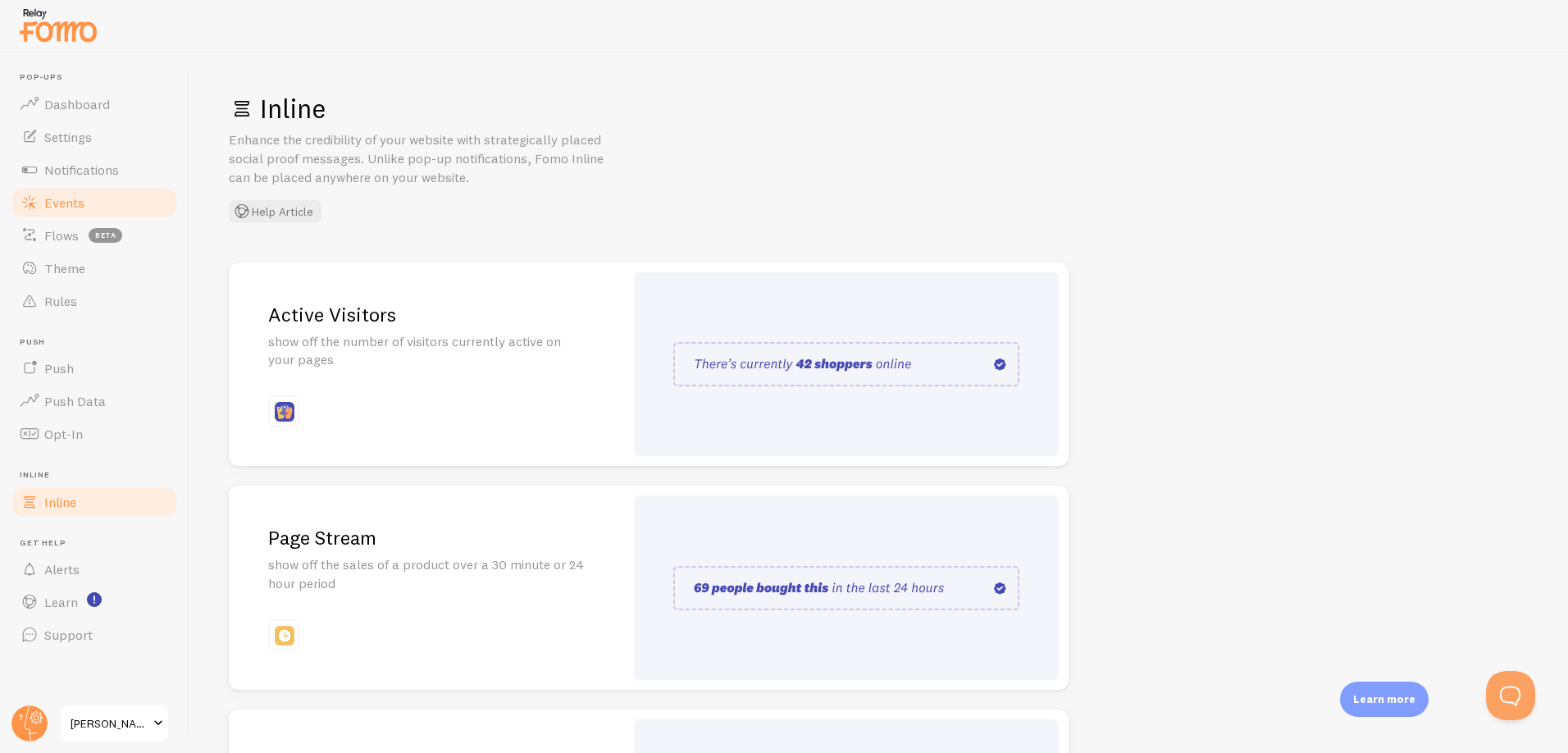
click at [61, 197] on span "Events" at bounding box center [64, 202] width 40 height 16
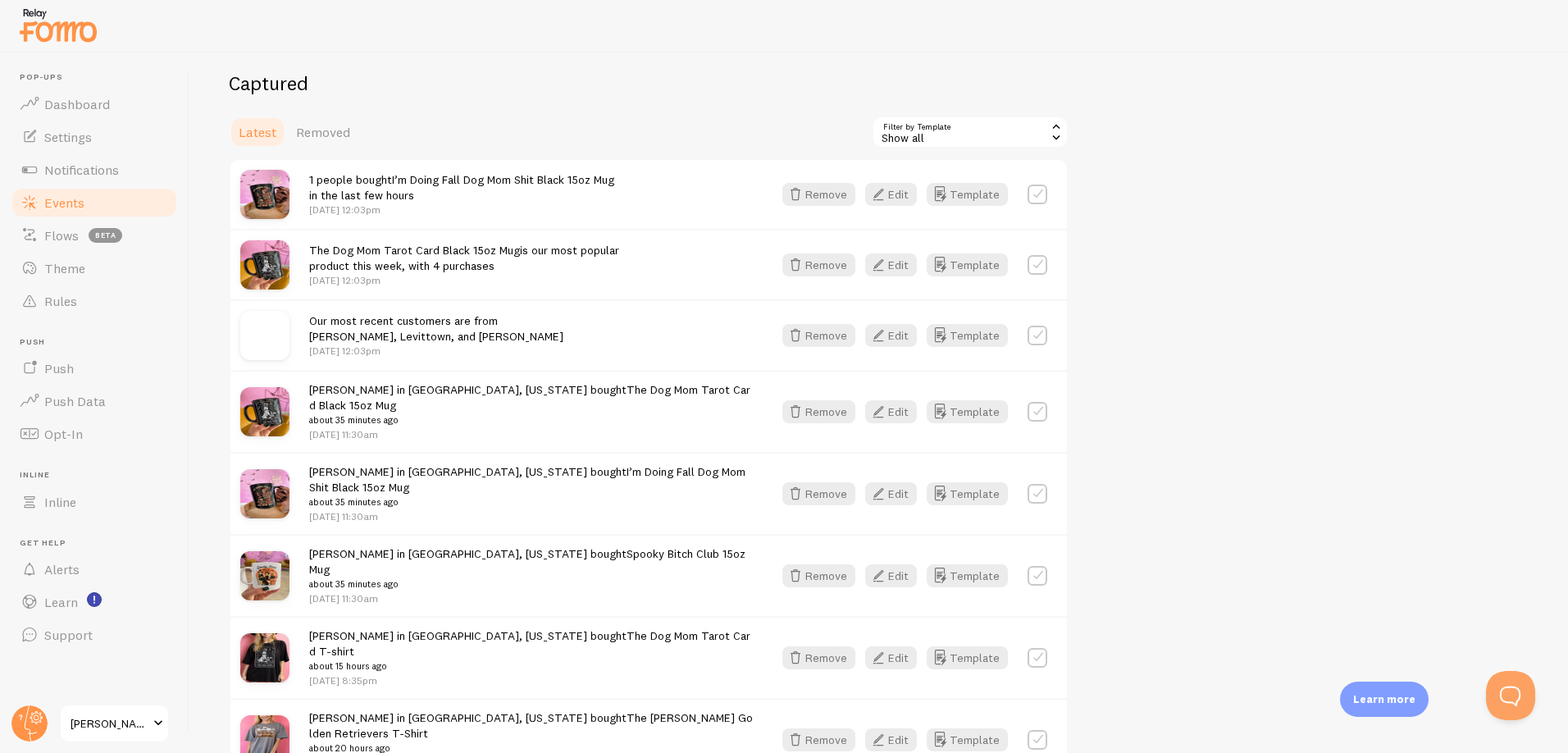
scroll to position [430, 0]
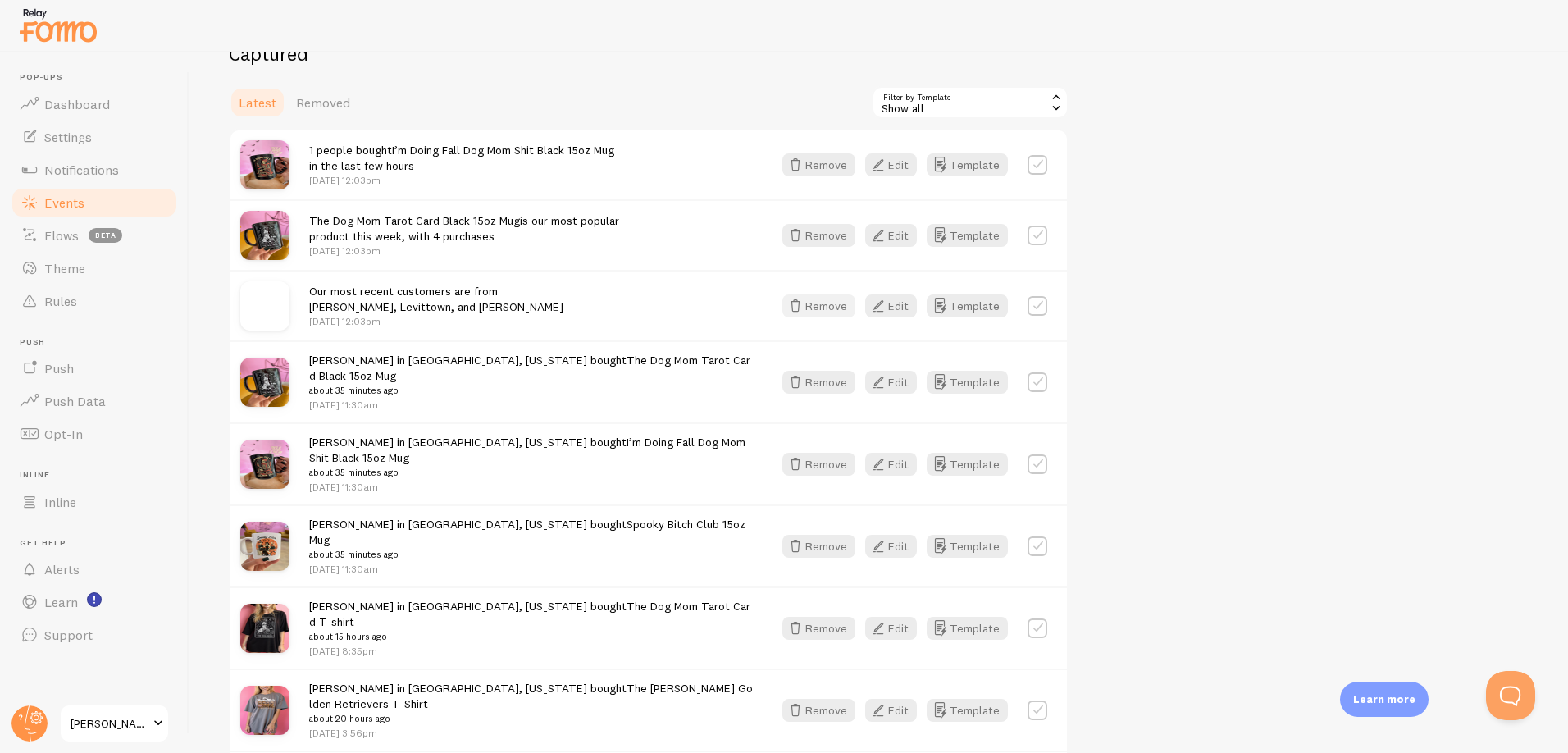
click at [844, 309] on button "Remove" at bounding box center [819, 306] width 73 height 23
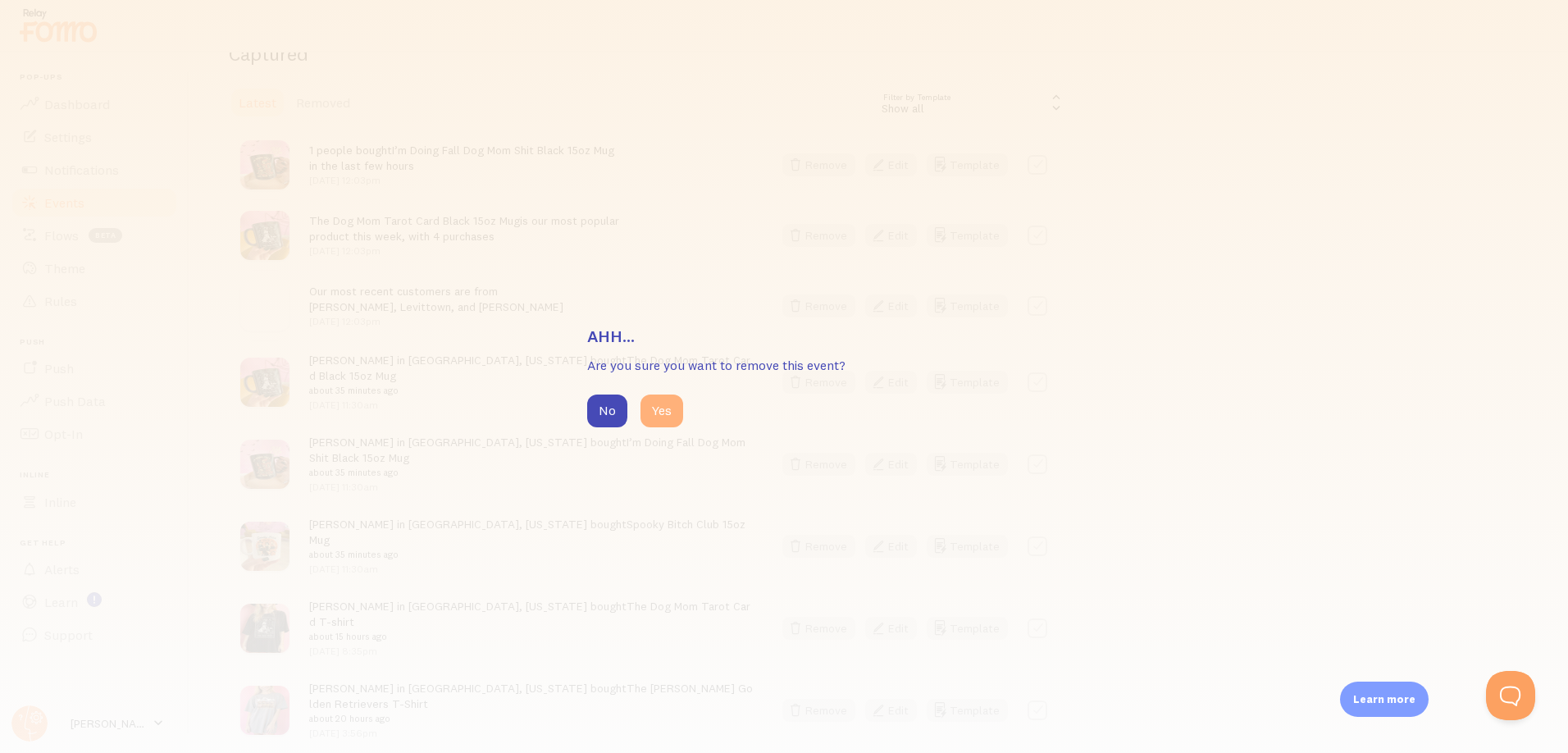
click at [660, 415] on button "Yes" at bounding box center [662, 411] width 43 height 32
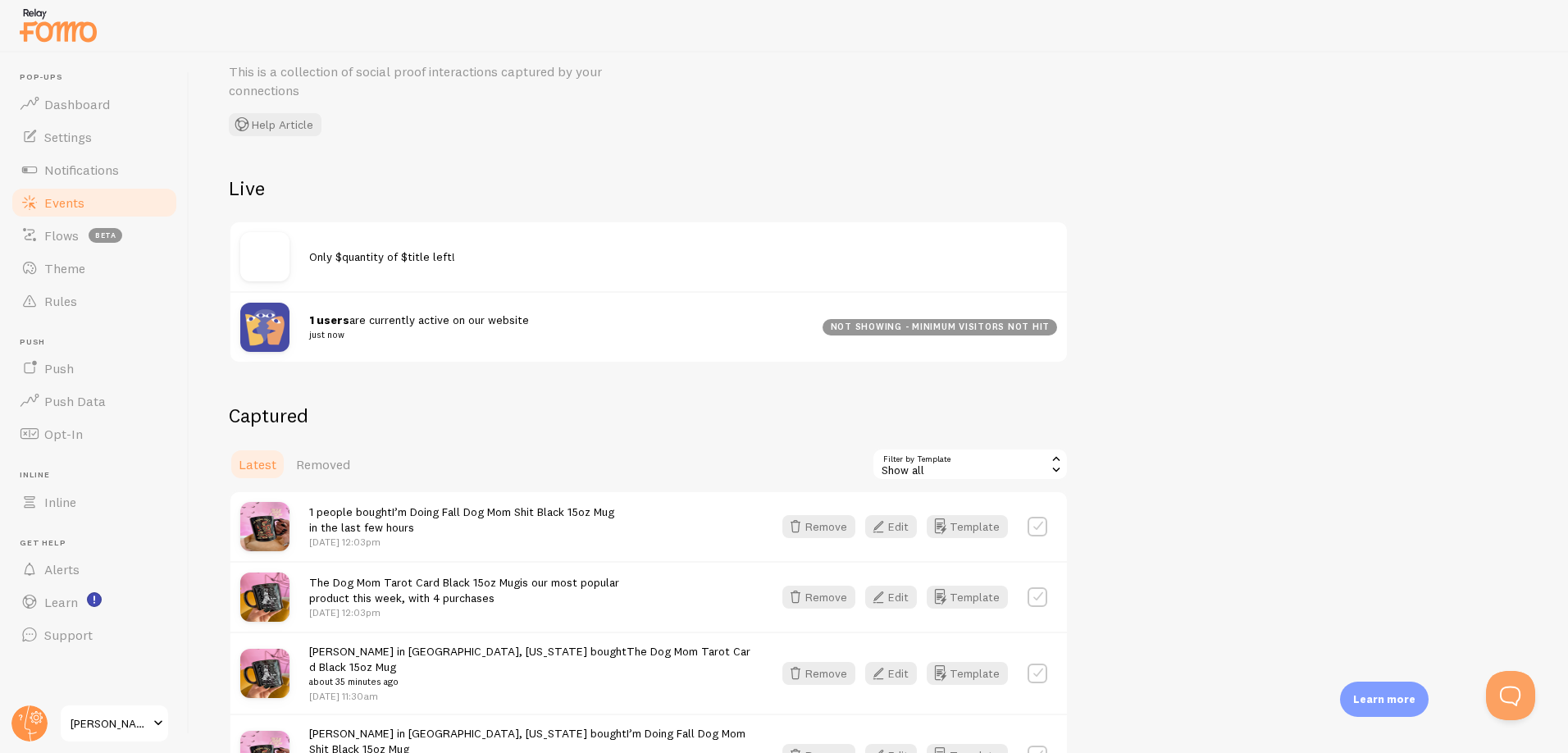
scroll to position [0, 0]
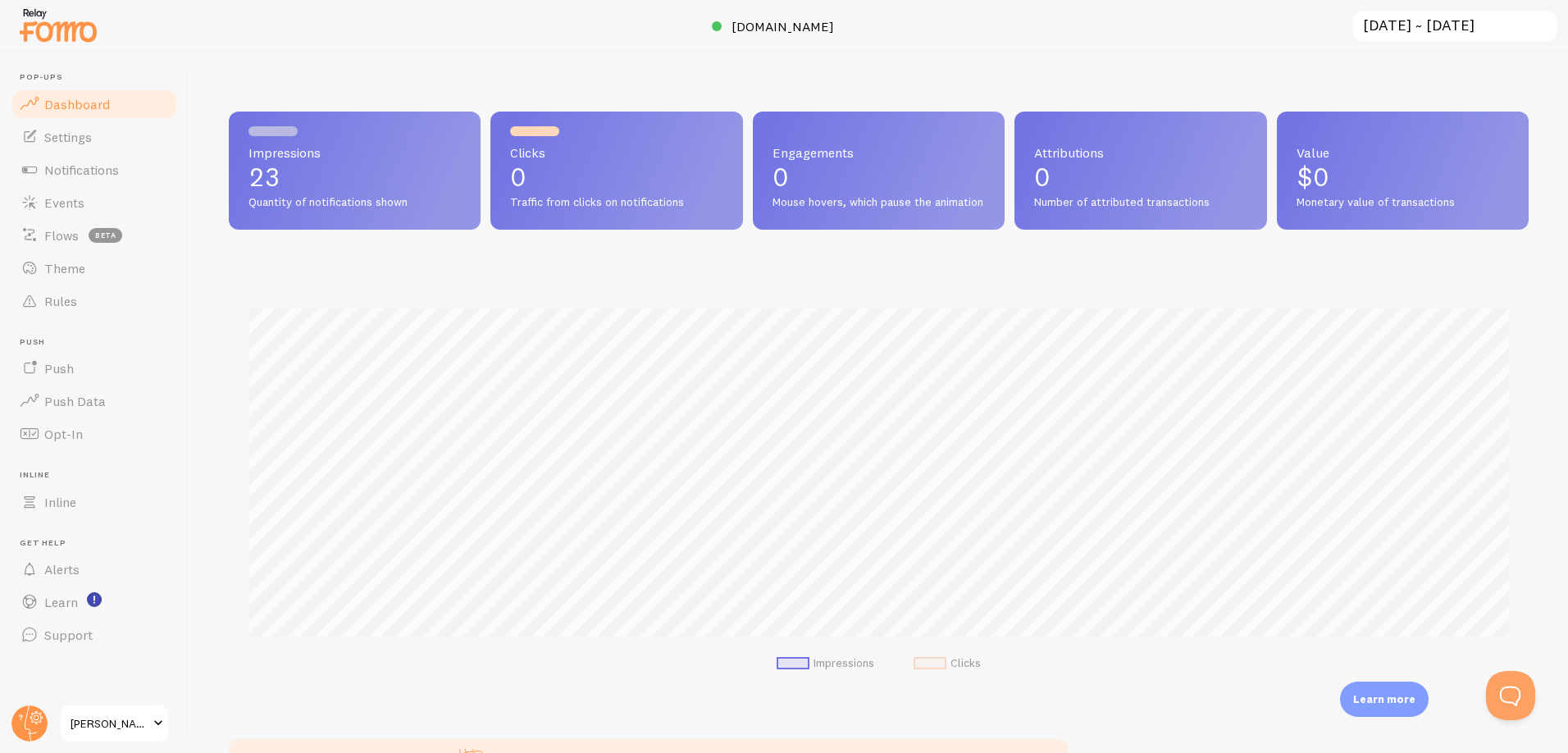
scroll to position [431, 1300]
click at [65, 208] on span "Events" at bounding box center [64, 202] width 40 height 16
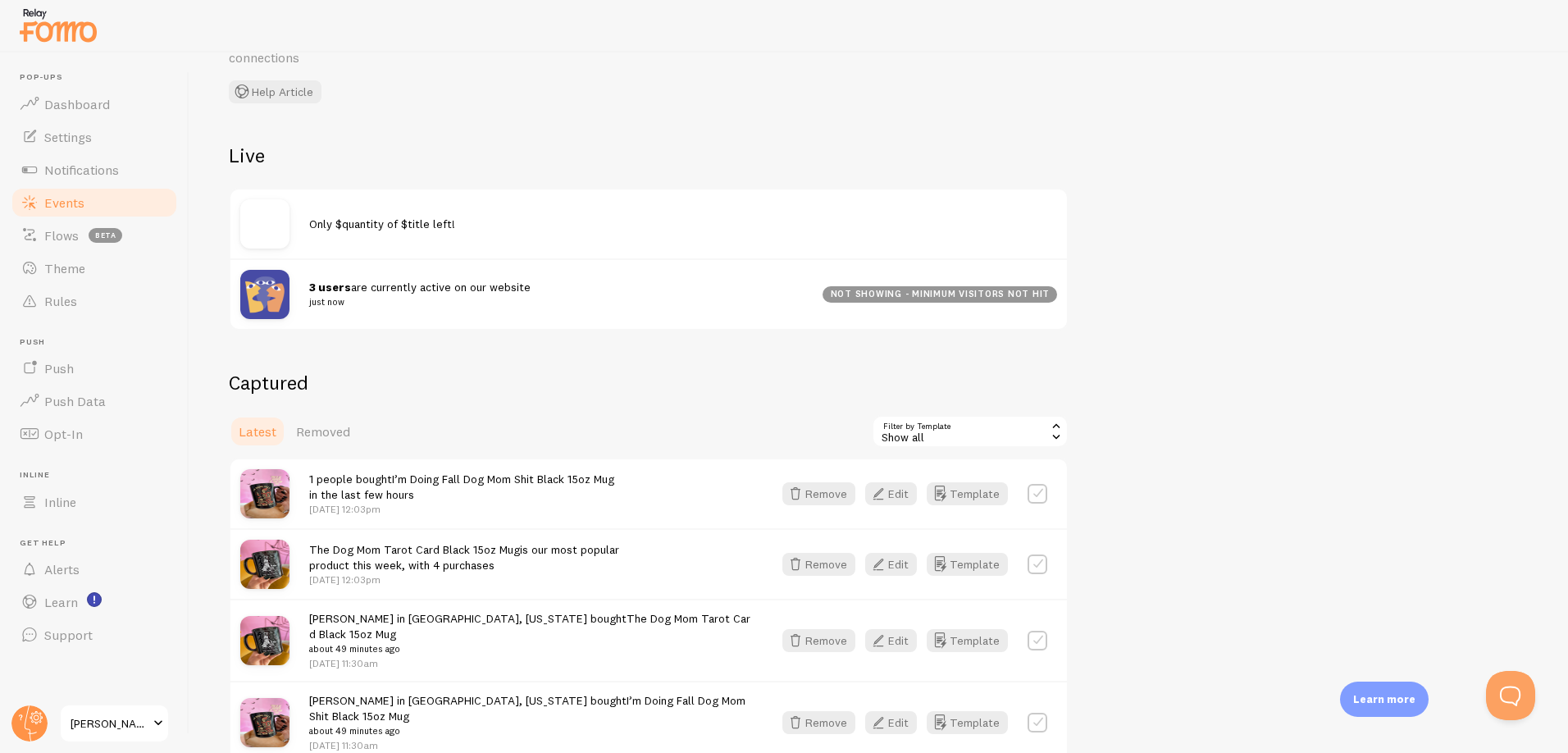
scroll to position [103, 0]
click at [102, 179] on link "Notifications" at bounding box center [93, 170] width 169 height 32
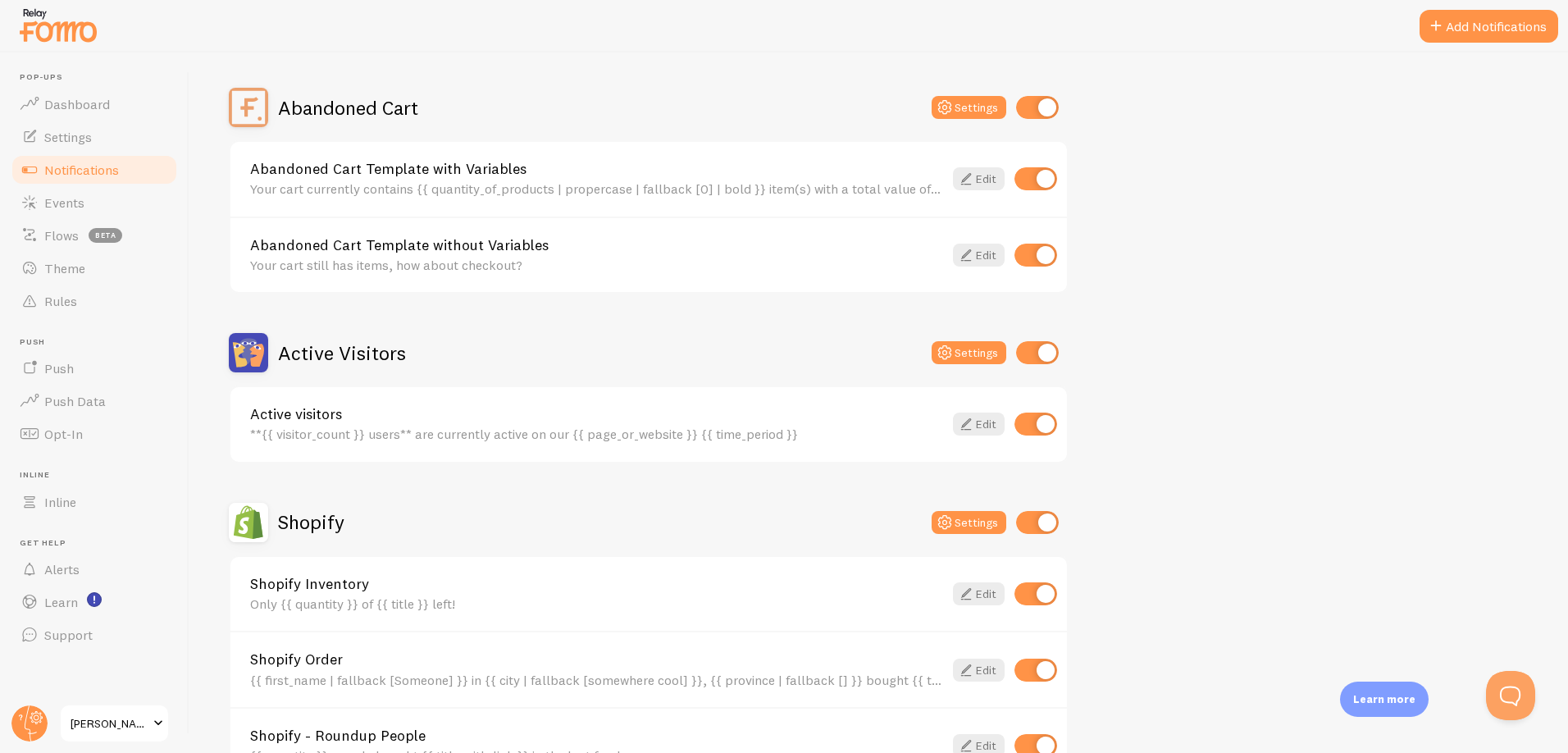
scroll to position [138, 0]
click at [1031, 356] on input "checkbox" at bounding box center [1037, 352] width 43 height 23
checkbox input "false"
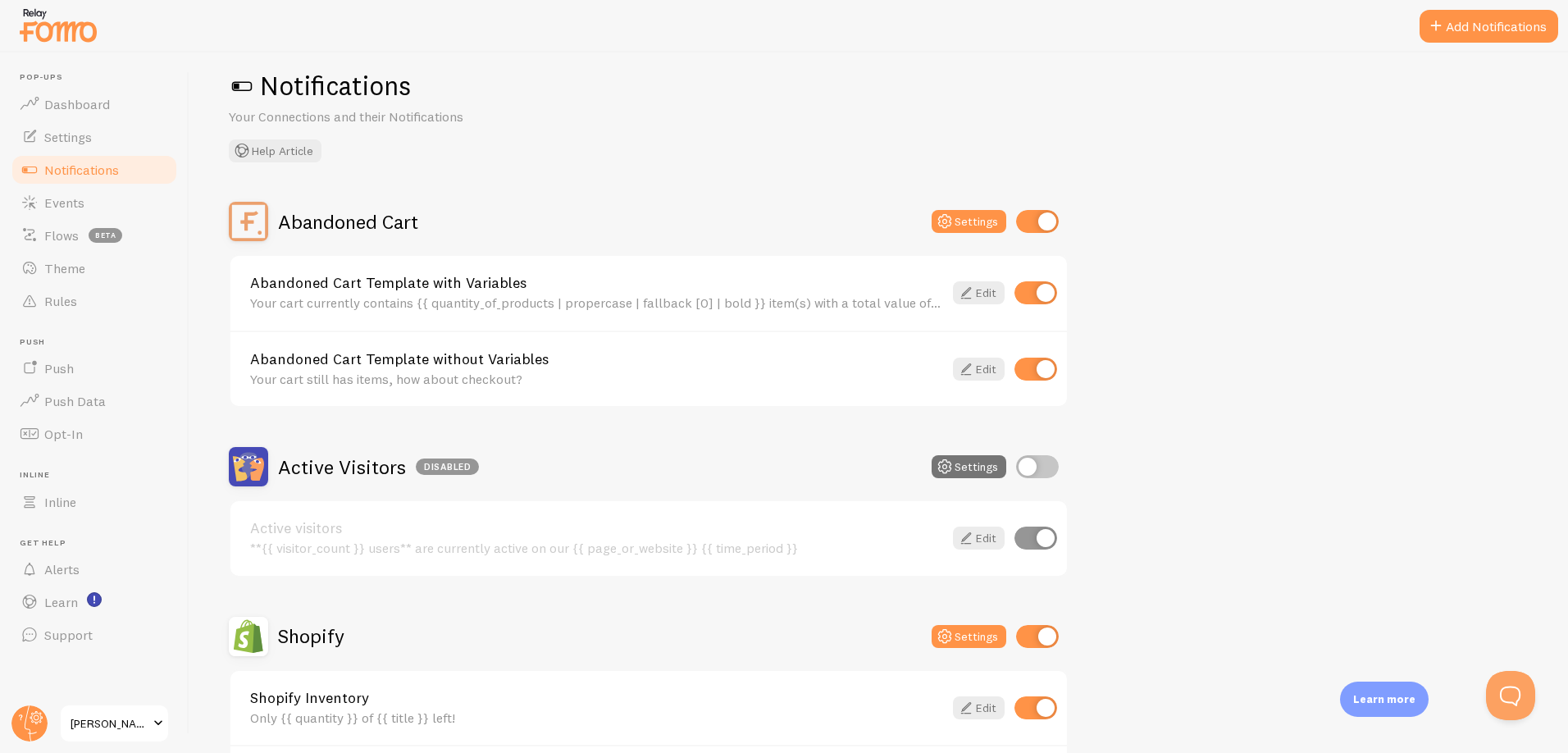
scroll to position [23, 0]
